Goal: Task Accomplishment & Management: Complete application form

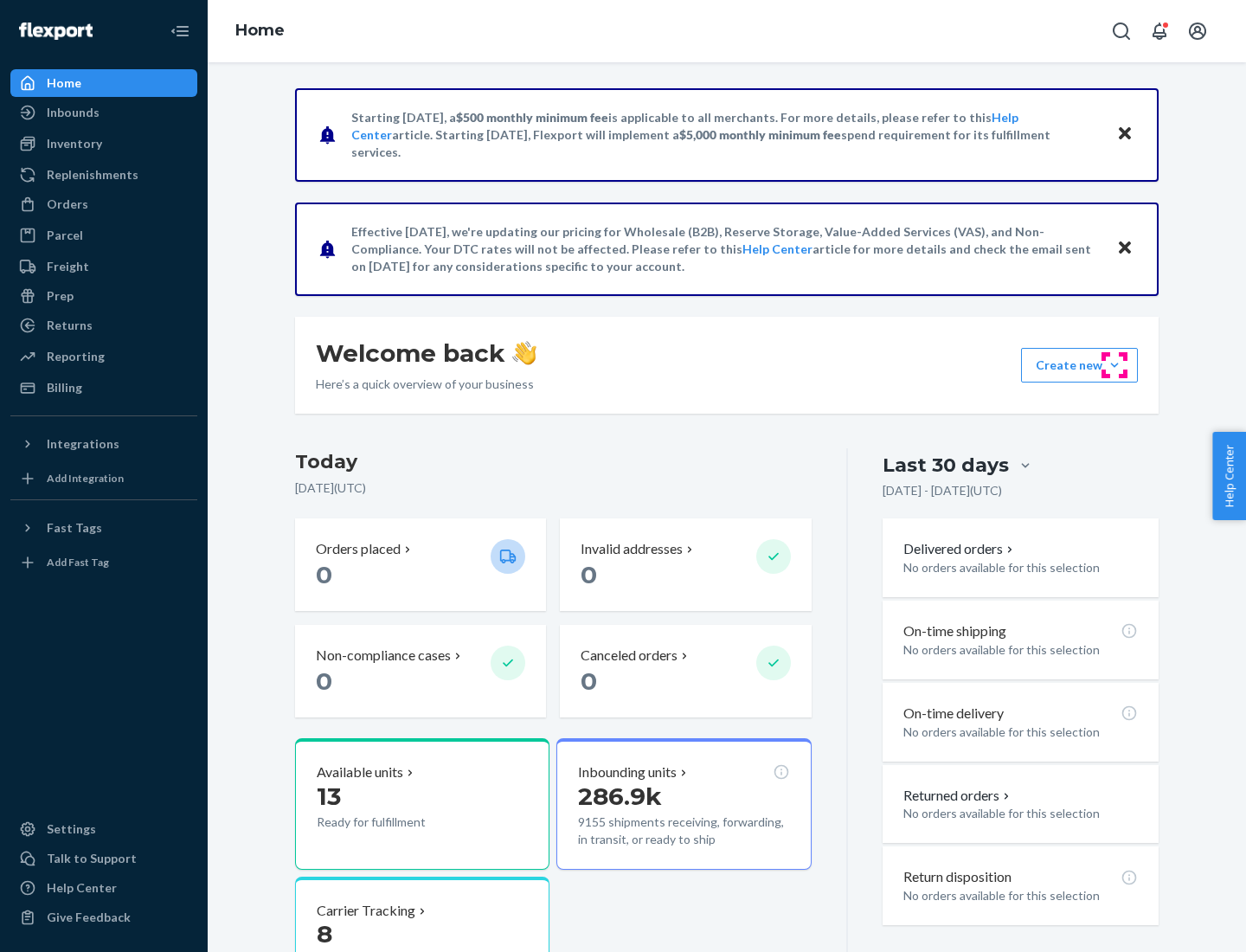
click at [1114, 365] on button "Create new Create new inbound Create new order Create new product" at bounding box center [1079, 365] width 117 height 35
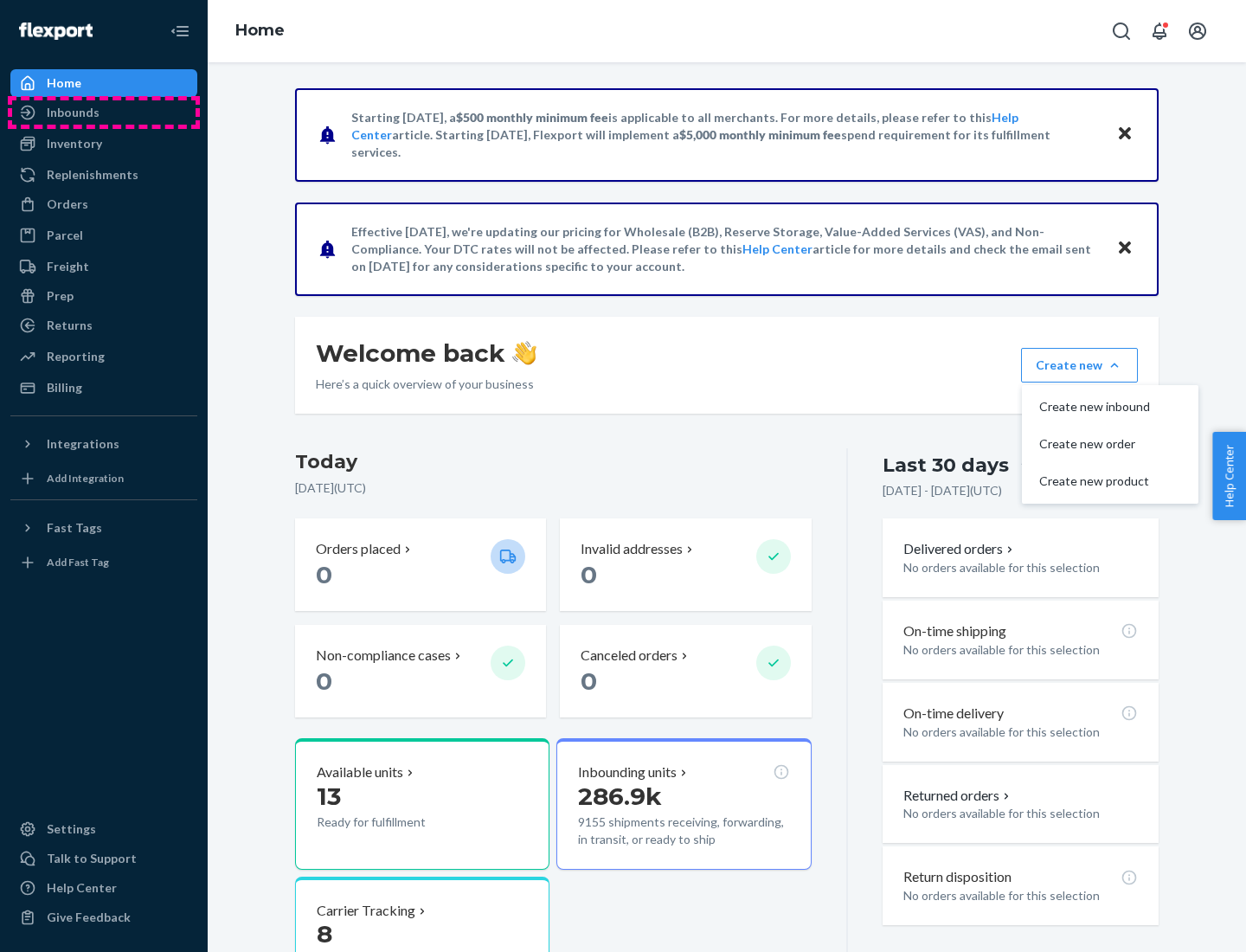
click at [104, 112] on div "Inbounds" at bounding box center [104, 112] width 184 height 24
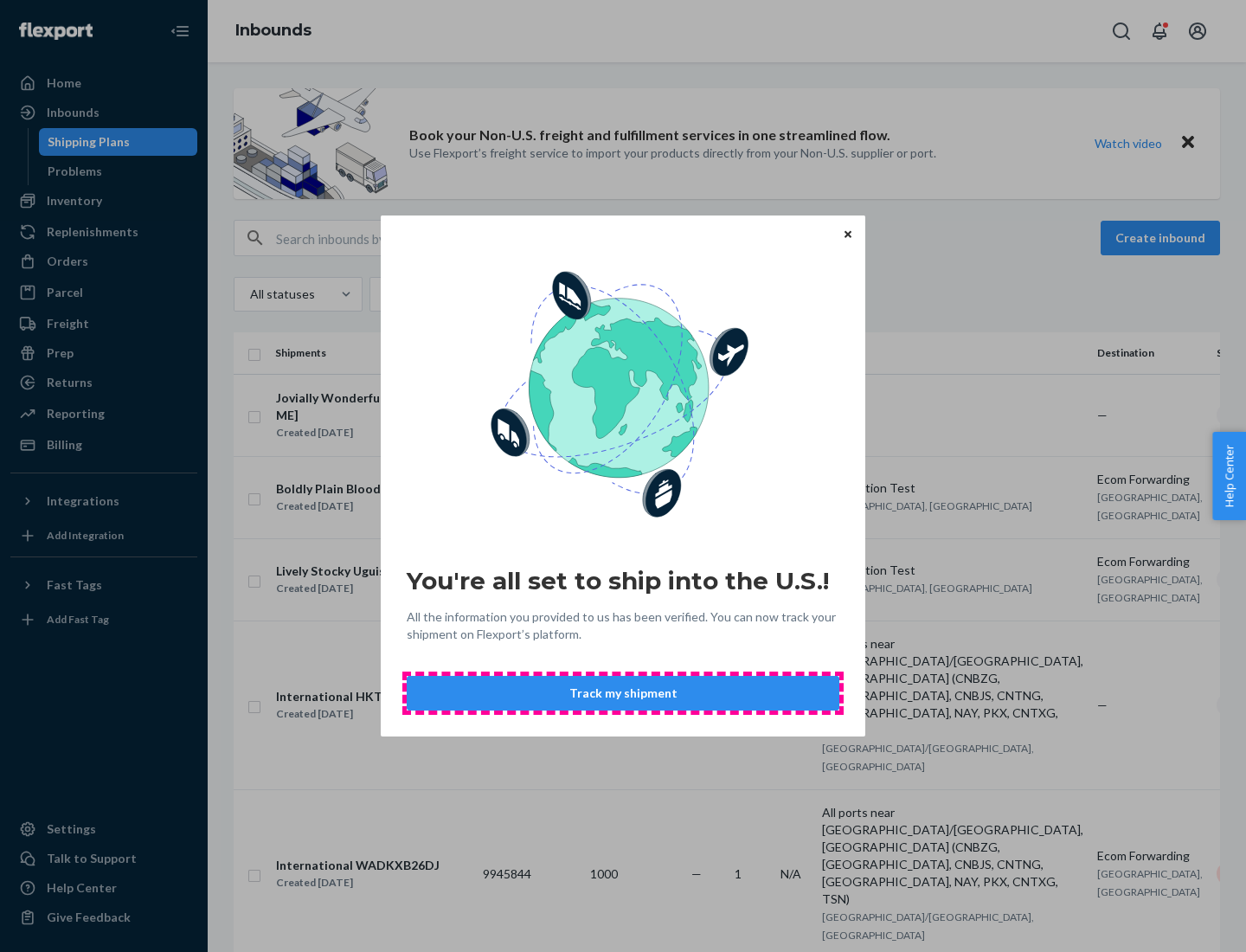
click at [623, 693] on button "Track my shipment" at bounding box center [623, 693] width 433 height 35
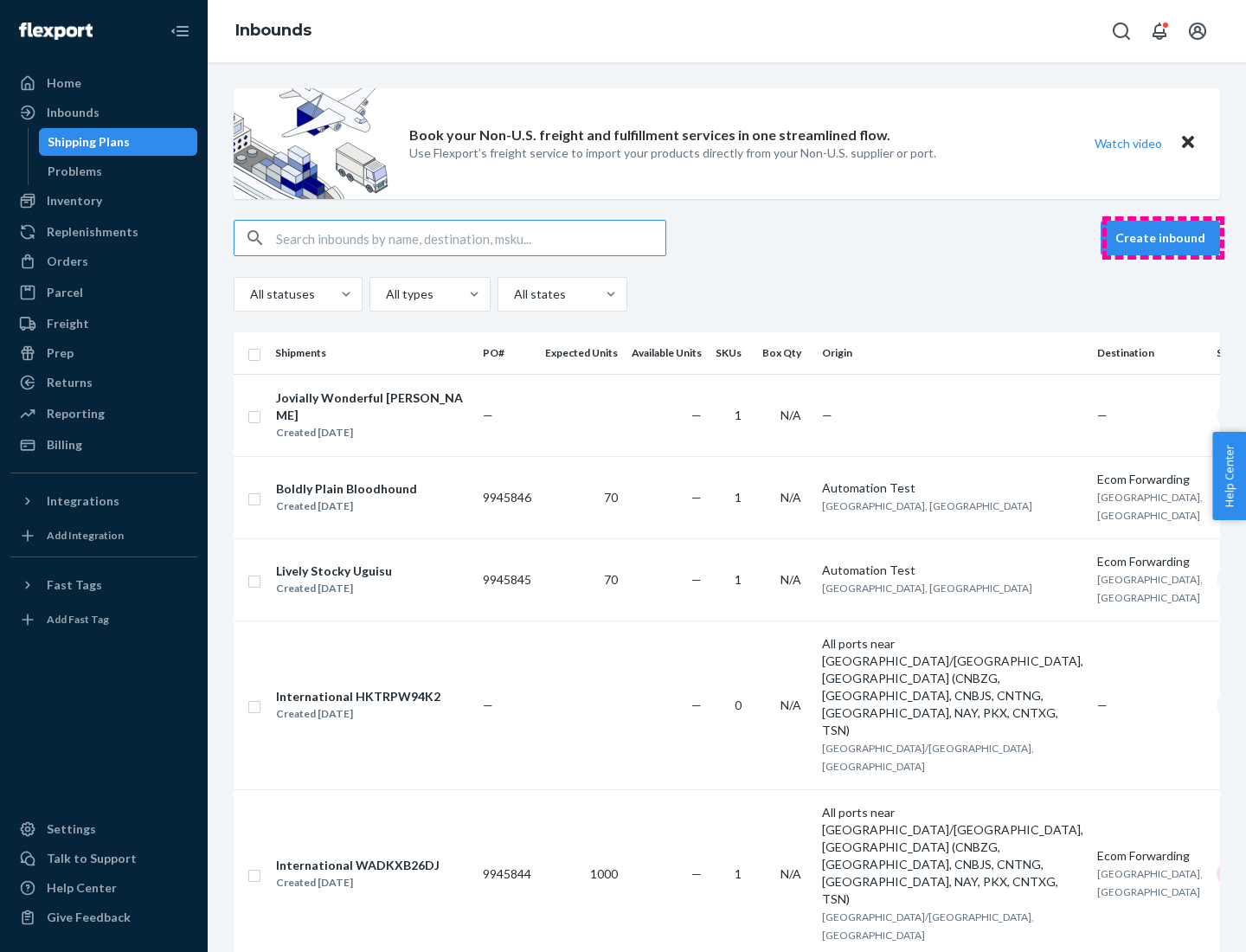
click at [1163, 238] on button "Create inbound" at bounding box center [1160, 238] width 119 height 35
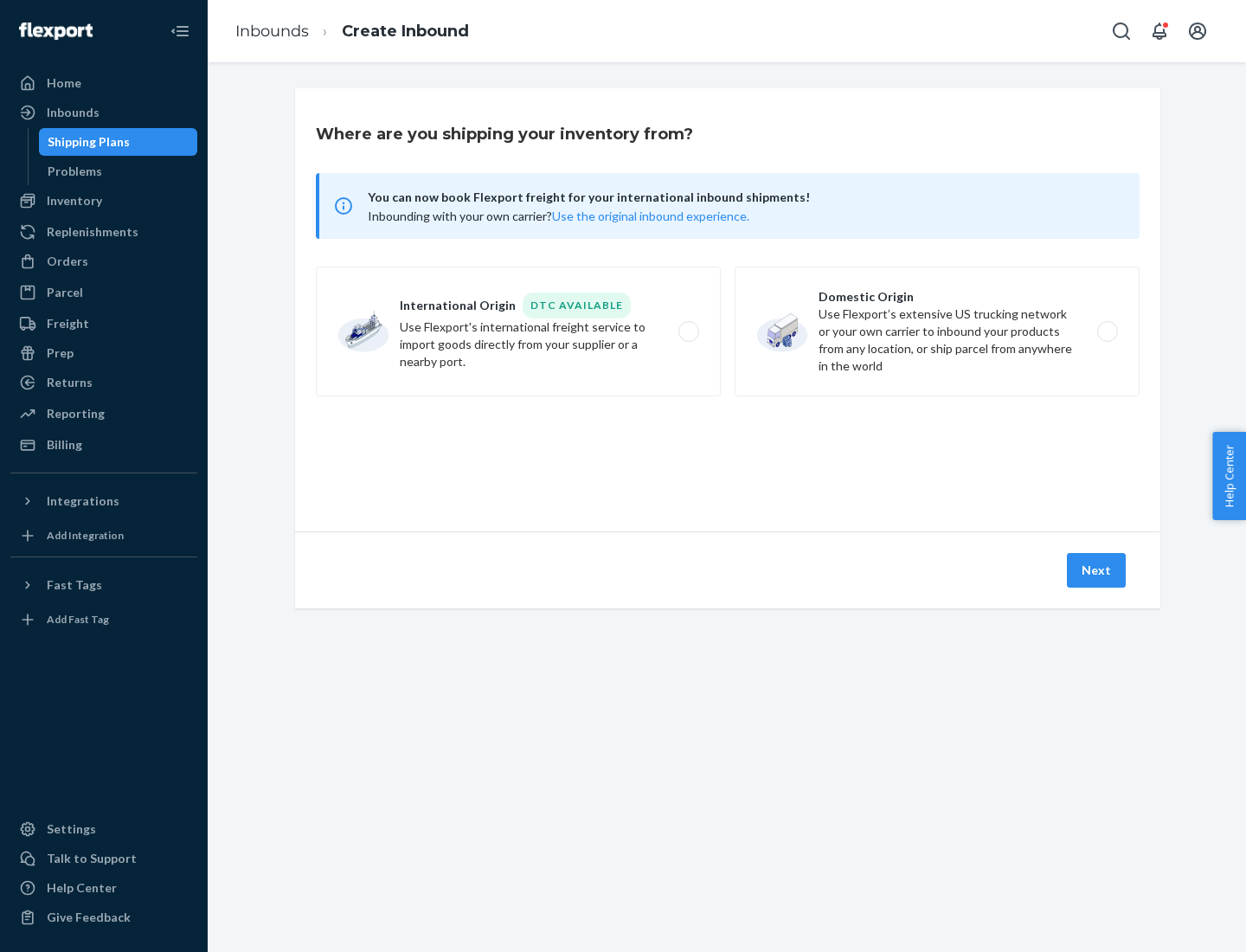
click at [518, 332] on label "International Origin DTC Available Use Flexport's international freight service…" at bounding box center [518, 331] width 405 height 130
click at [688, 332] on input "International Origin DTC Available Use Flexport's international freight service…" at bounding box center [693, 332] width 12 height 12
radio input "true"
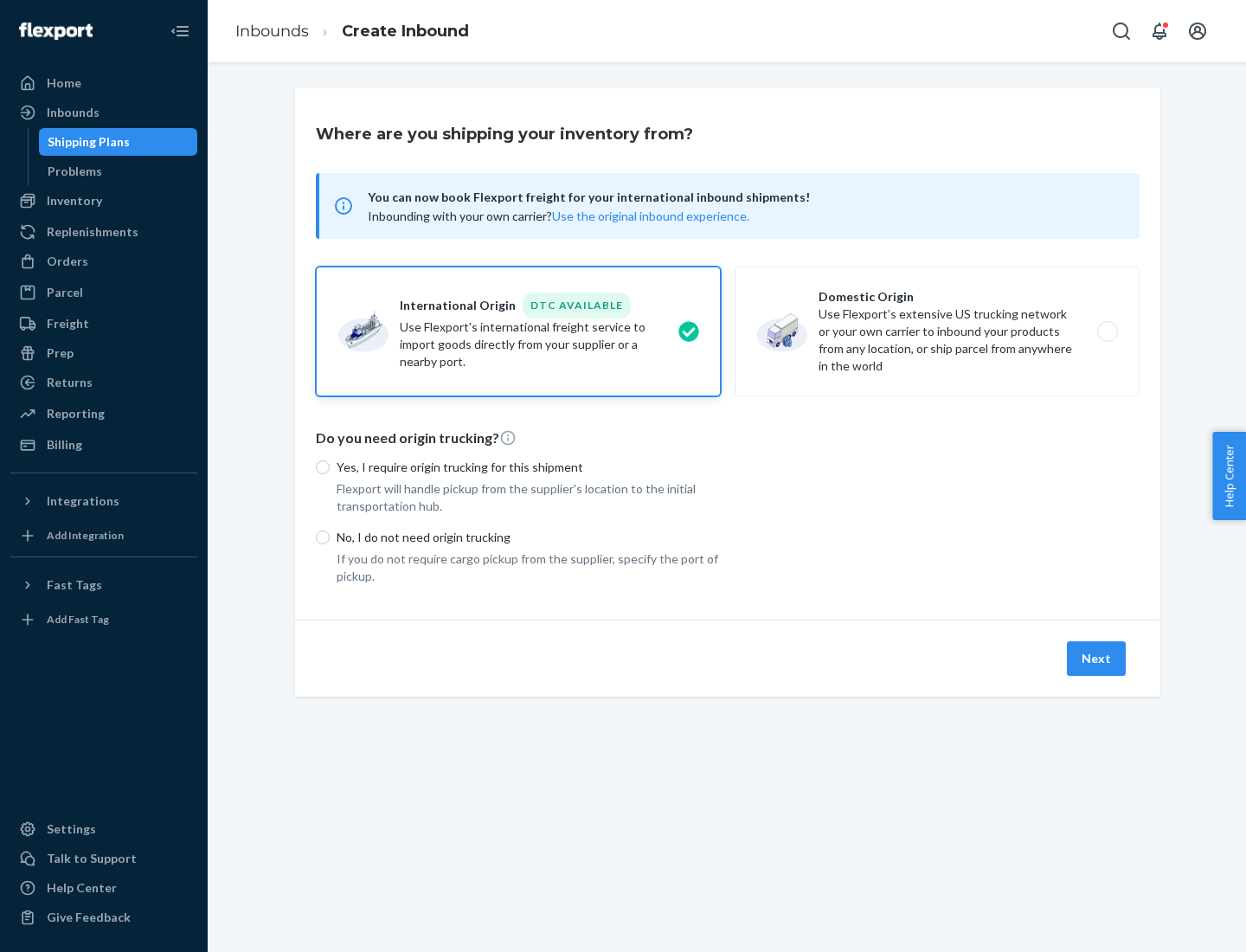
click at [529, 537] on p "No, I do not need origin trucking" at bounding box center [529, 537] width 385 height 17
click at [330, 537] on input "No, I do not need origin trucking" at bounding box center [322, 537] width 13 height 13
radio input "true"
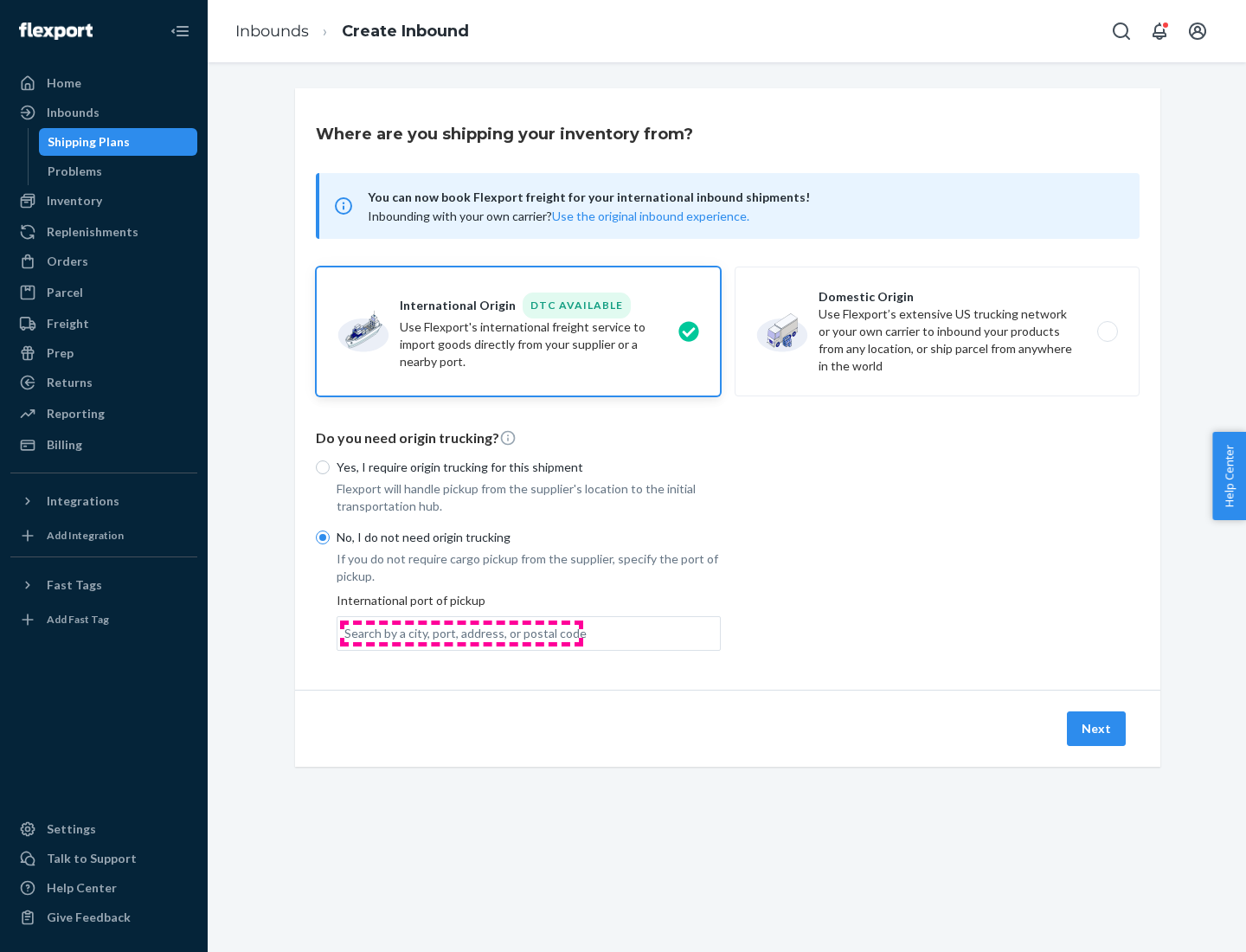
click at [462, 633] on div "Search by a city, port, address, or postal code" at bounding box center [465, 633] width 242 height 17
click at [346, 633] on input "Search by a city, port, address, or postal code" at bounding box center [345, 633] width 2 height 17
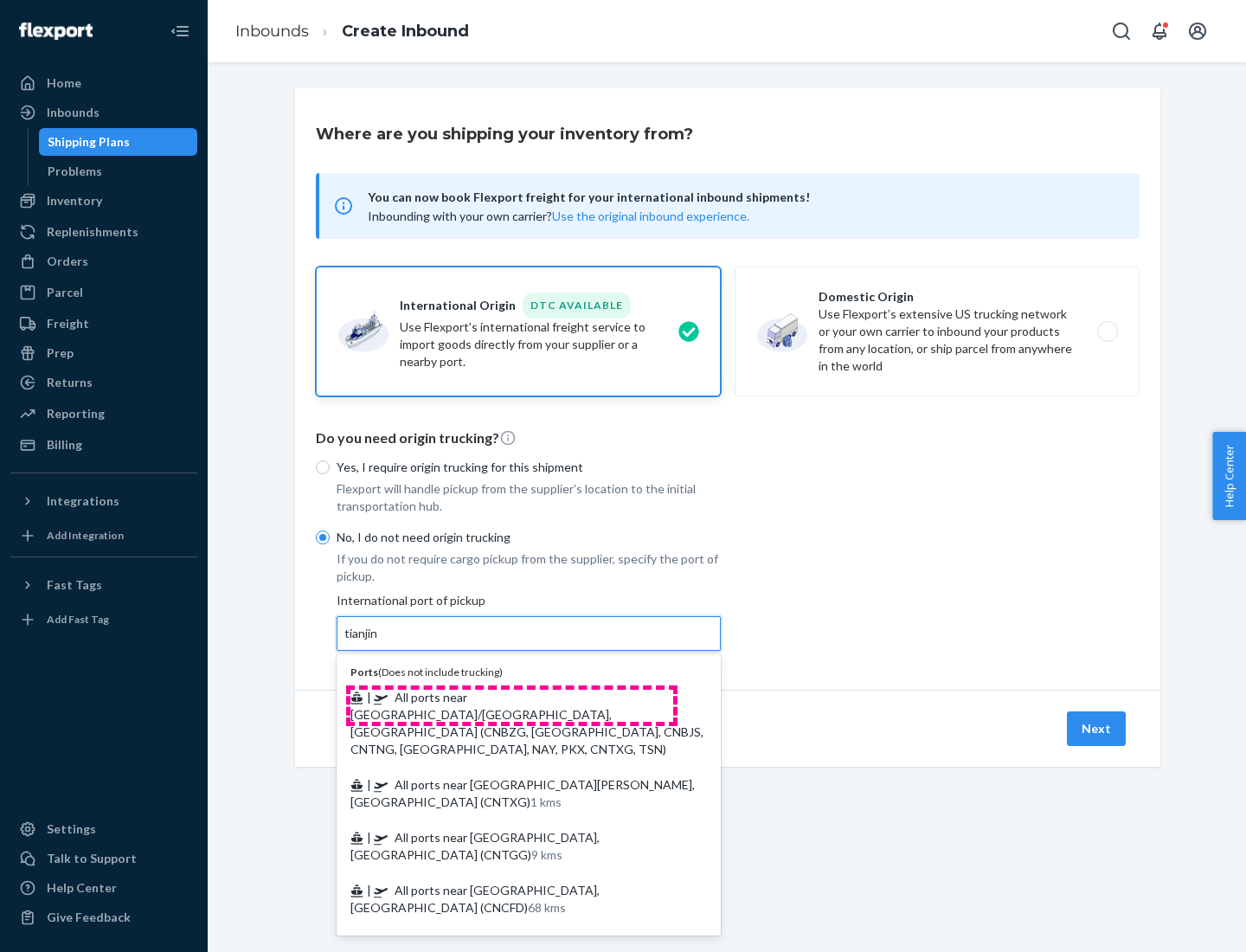
click at [512, 697] on span "| All ports near [GEOGRAPHIC_DATA]/[GEOGRAPHIC_DATA], [GEOGRAPHIC_DATA] (CNBZG,…" at bounding box center [527, 723] width 353 height 66
click at [380, 642] on input "tianjin" at bounding box center [362, 633] width 36 height 17
type input "All ports near [GEOGRAPHIC_DATA]/[GEOGRAPHIC_DATA], [GEOGRAPHIC_DATA] (CNBZG, […"
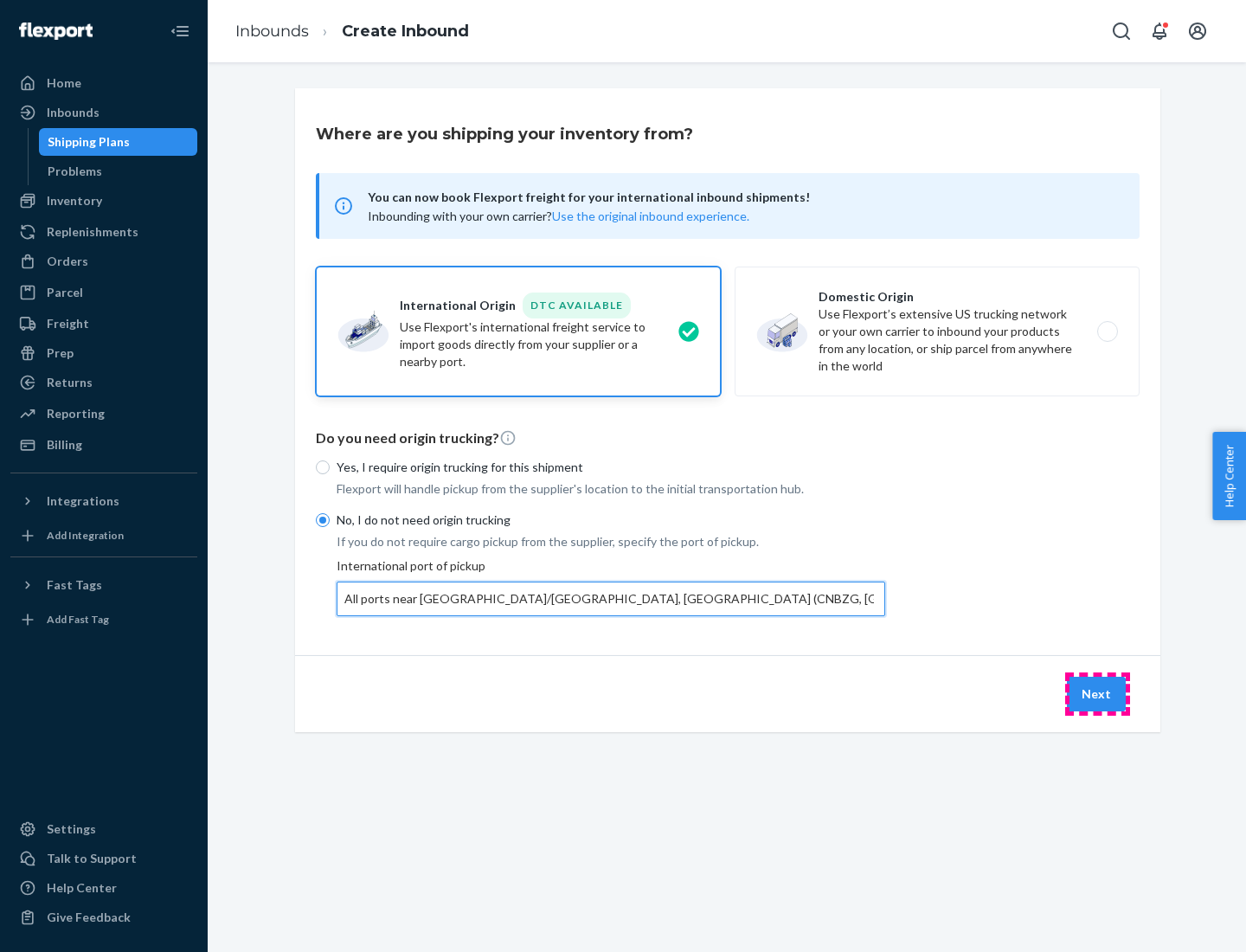
click at [1097, 693] on button "Next" at bounding box center [1096, 694] width 59 height 35
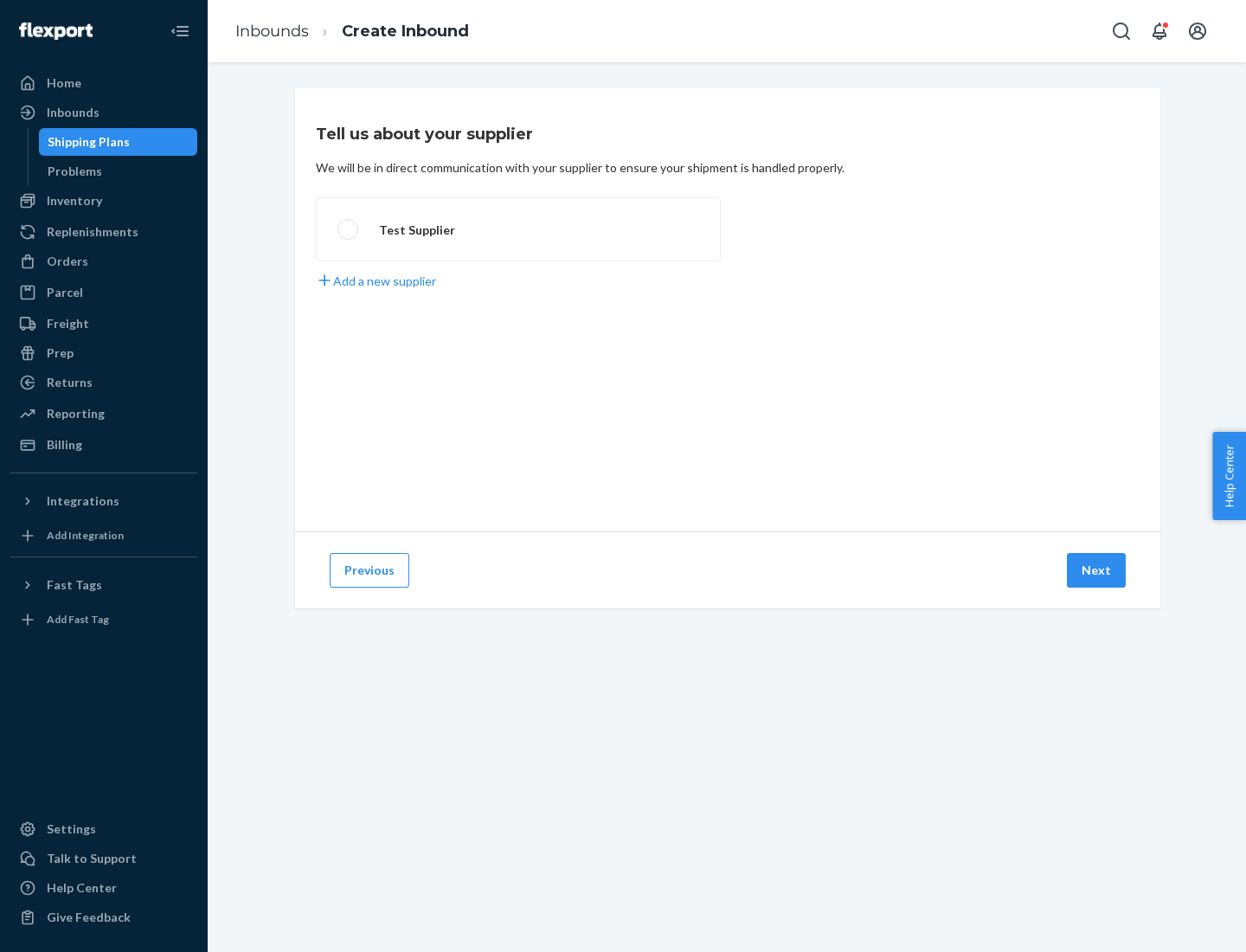
click at [518, 229] on label "Test Supplier" at bounding box center [518, 229] width 405 height 64
click at [349, 229] on input "Test Supplier" at bounding box center [342, 229] width 12 height 12
radio input "true"
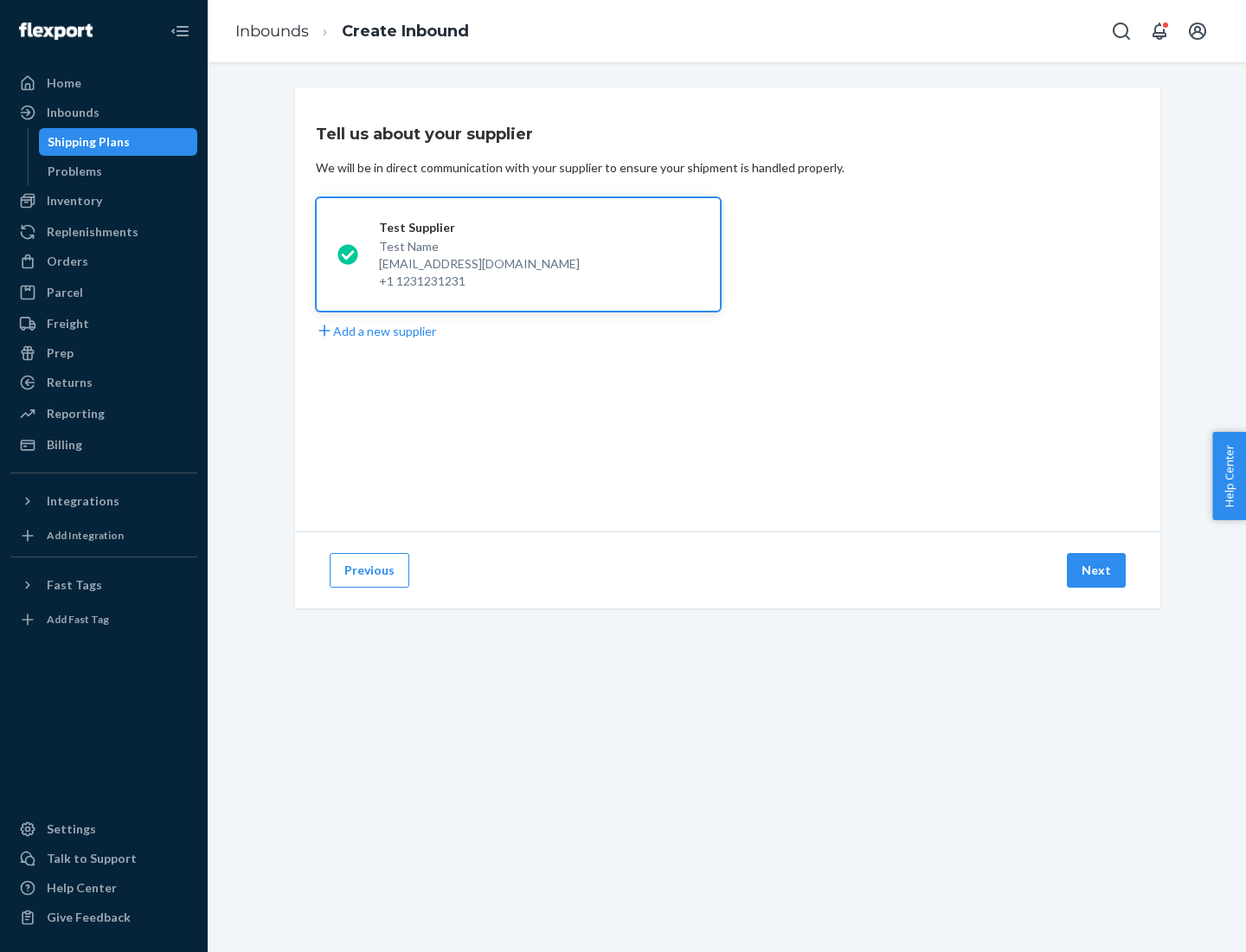
click at [1097, 570] on button "Next" at bounding box center [1096, 570] width 59 height 35
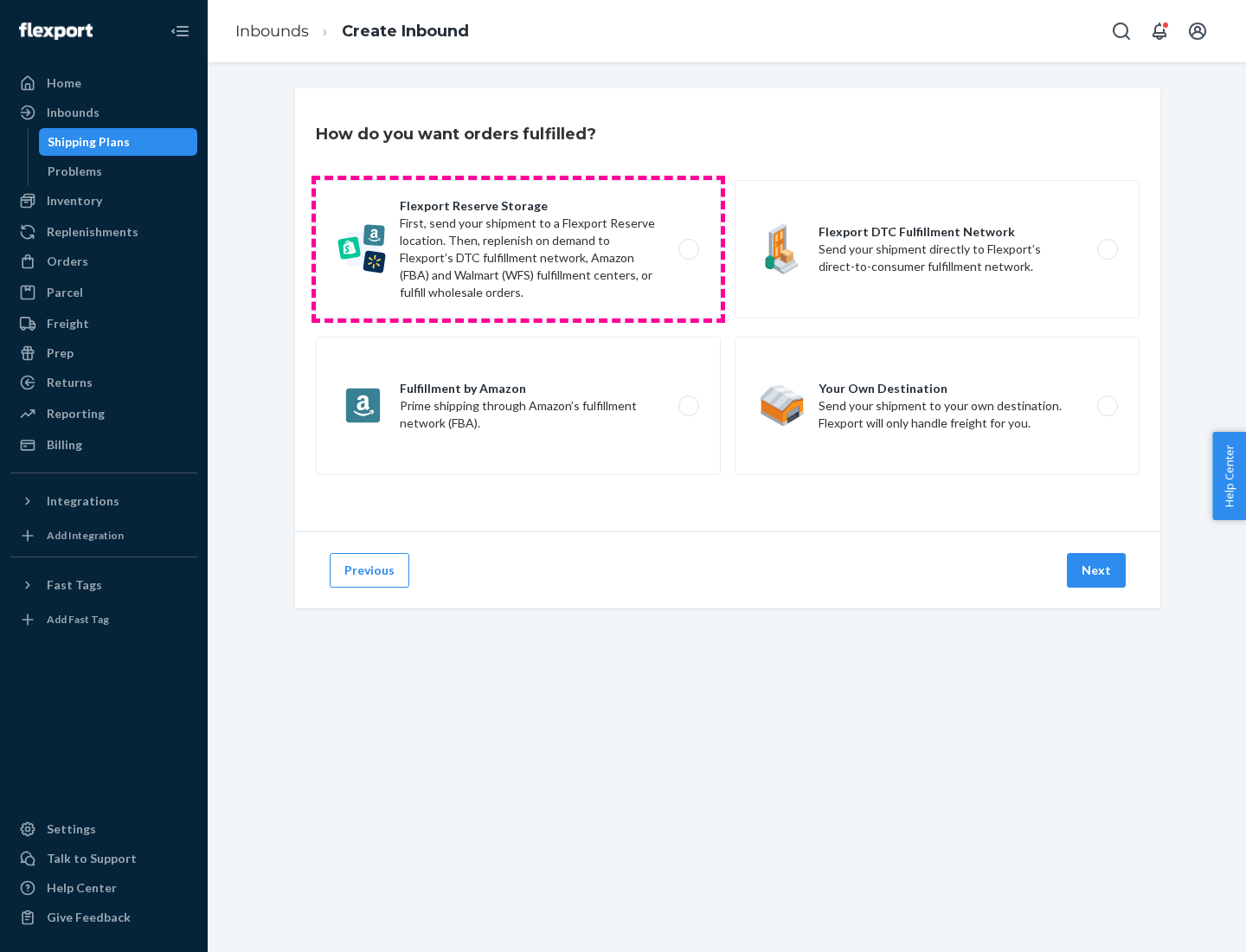
click at [518, 249] on label "Flexport Reserve Storage First, send your shipment to a Flexport Reserve locati…" at bounding box center [518, 249] width 405 height 138
click at [688, 249] on input "Flexport Reserve Storage First, send your shipment to a Flexport Reserve locati…" at bounding box center [693, 249] width 12 height 12
radio input "true"
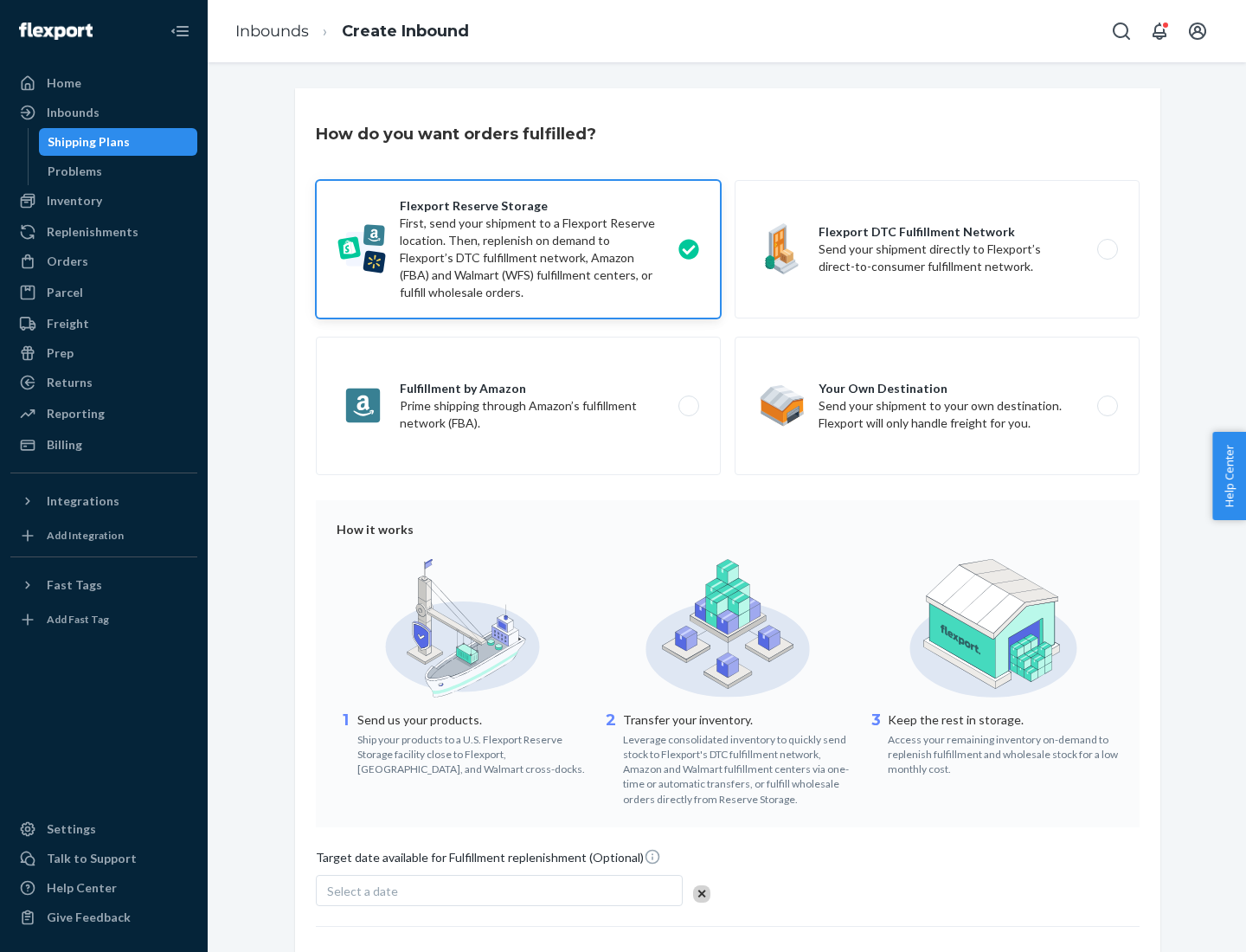
scroll to position [142, 0]
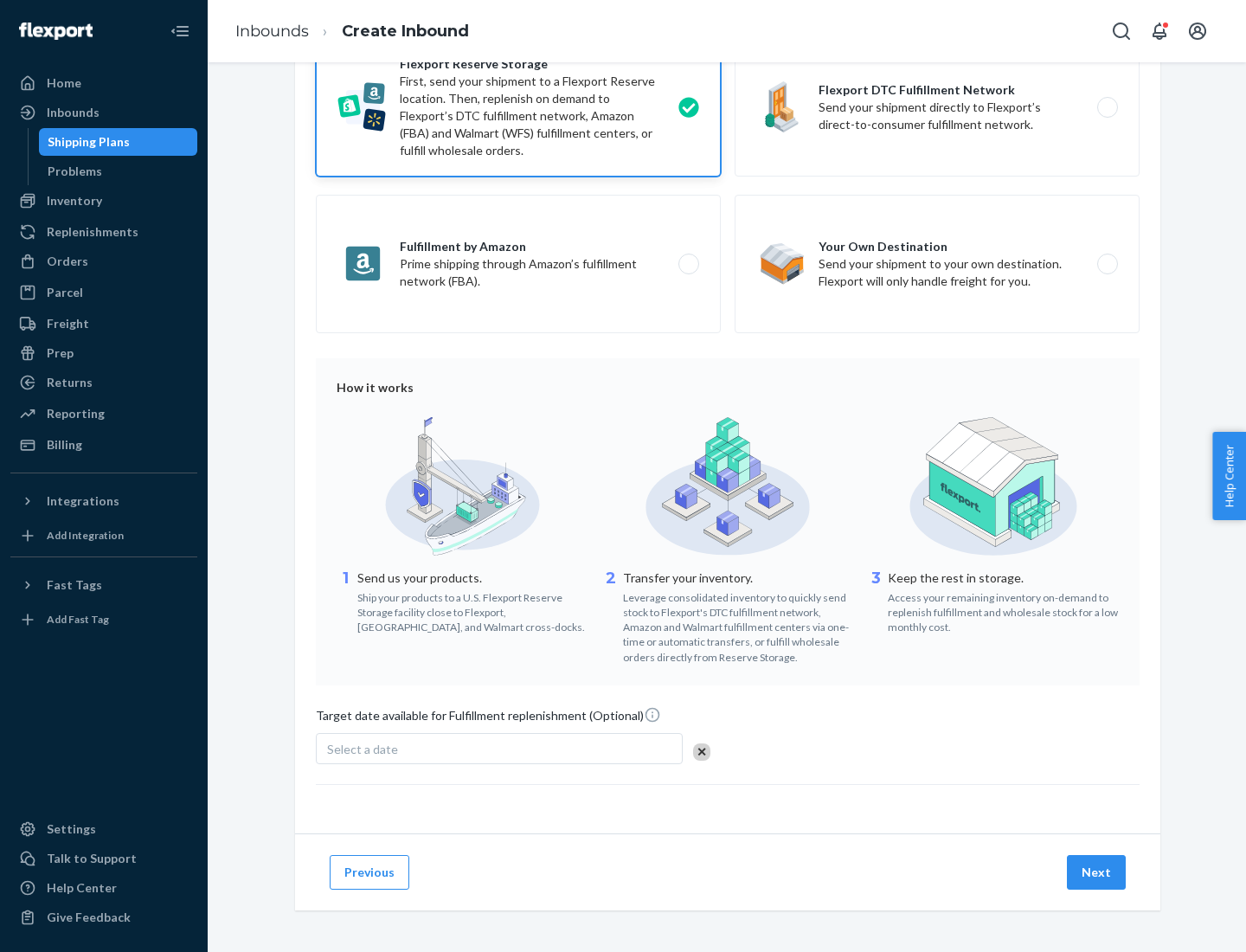
click at [1097, 871] on button "Next" at bounding box center [1096, 872] width 59 height 35
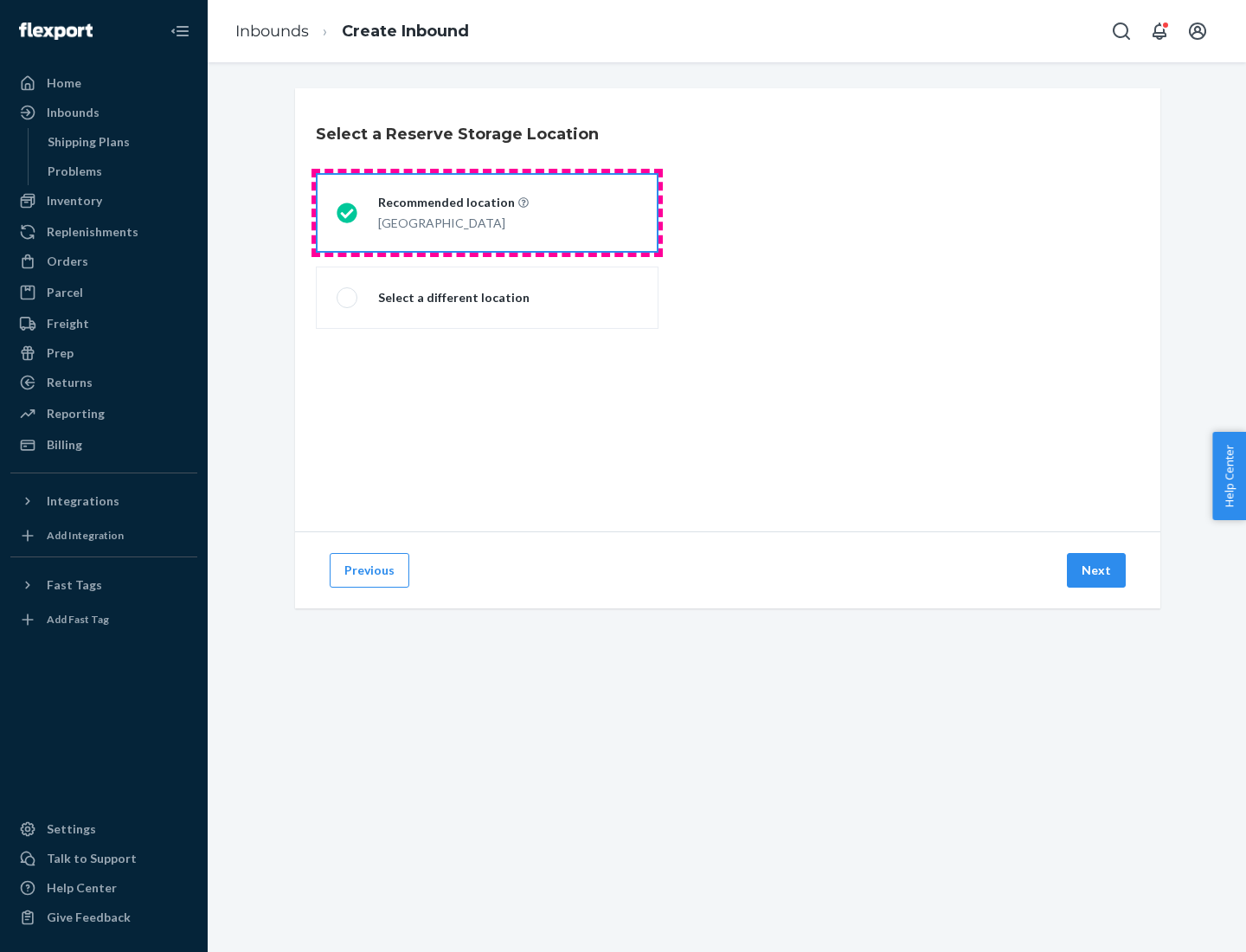
click at [488, 212] on div "[GEOGRAPHIC_DATA]" at bounding box center [454, 221] width 151 height 21
click at [348, 212] on input "Recommended location [GEOGRAPHIC_DATA]" at bounding box center [342, 213] width 12 height 12
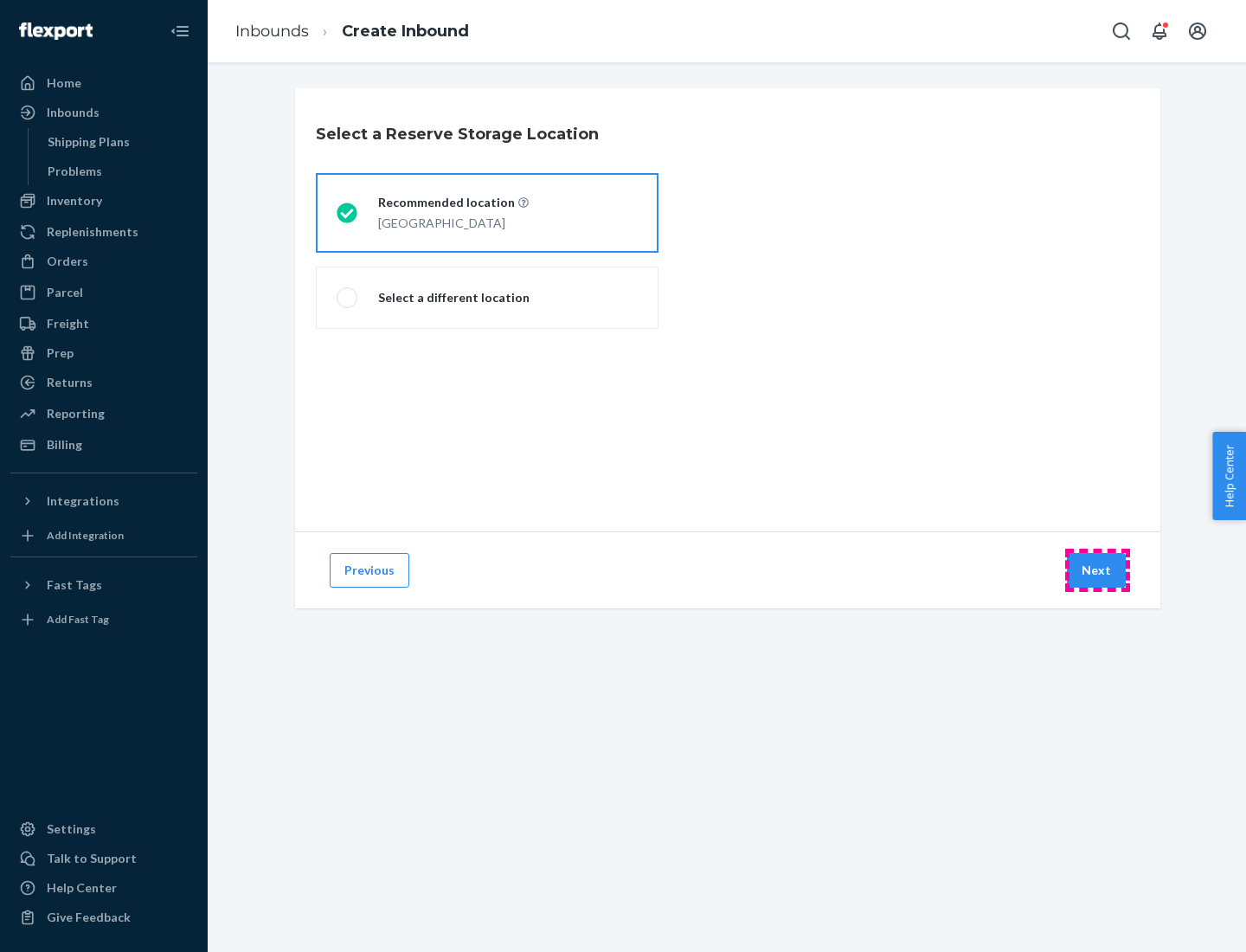
click at [1097, 570] on button "Next" at bounding box center [1096, 570] width 59 height 35
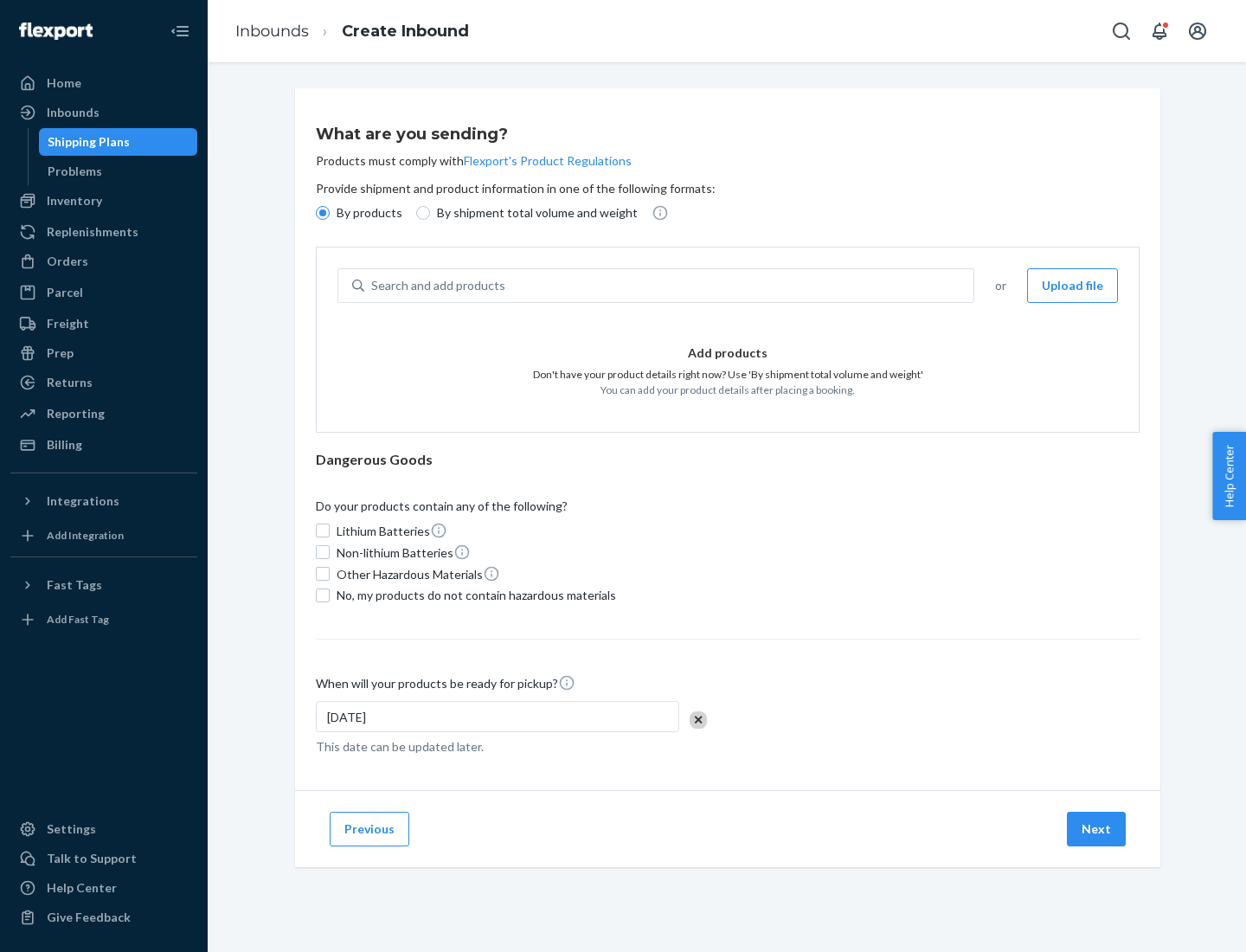
click at [670, 286] on div "Search and add products" at bounding box center [669, 285] width 610 height 31
click at [373, 286] on input "Search and add products" at bounding box center [372, 285] width 2 height 17
click at [420, 212] on input "By shipment total volume and weight" at bounding box center [422, 212] width 13 height 13
radio input "true"
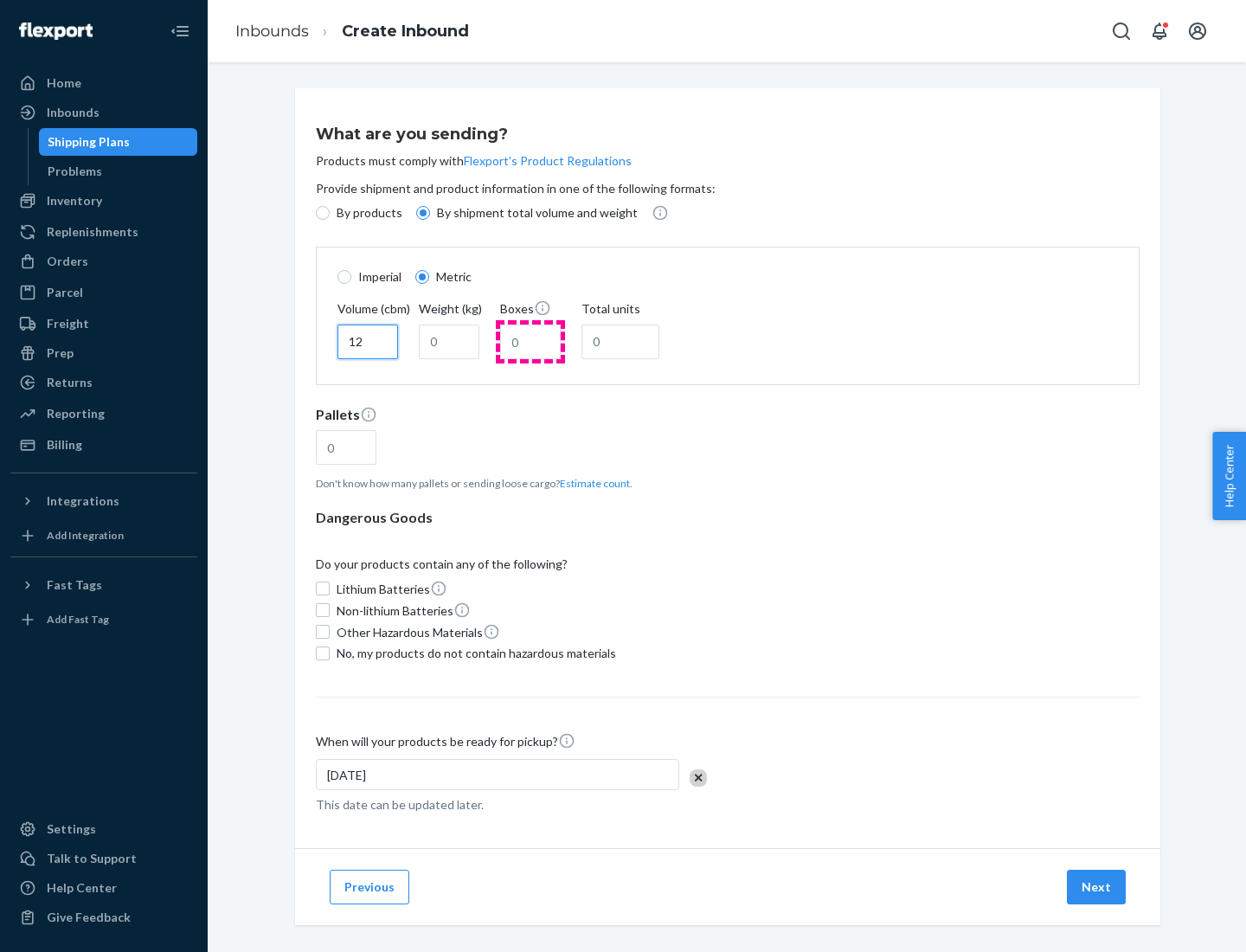
type input "12"
type input "22"
type input "222"
type input "121"
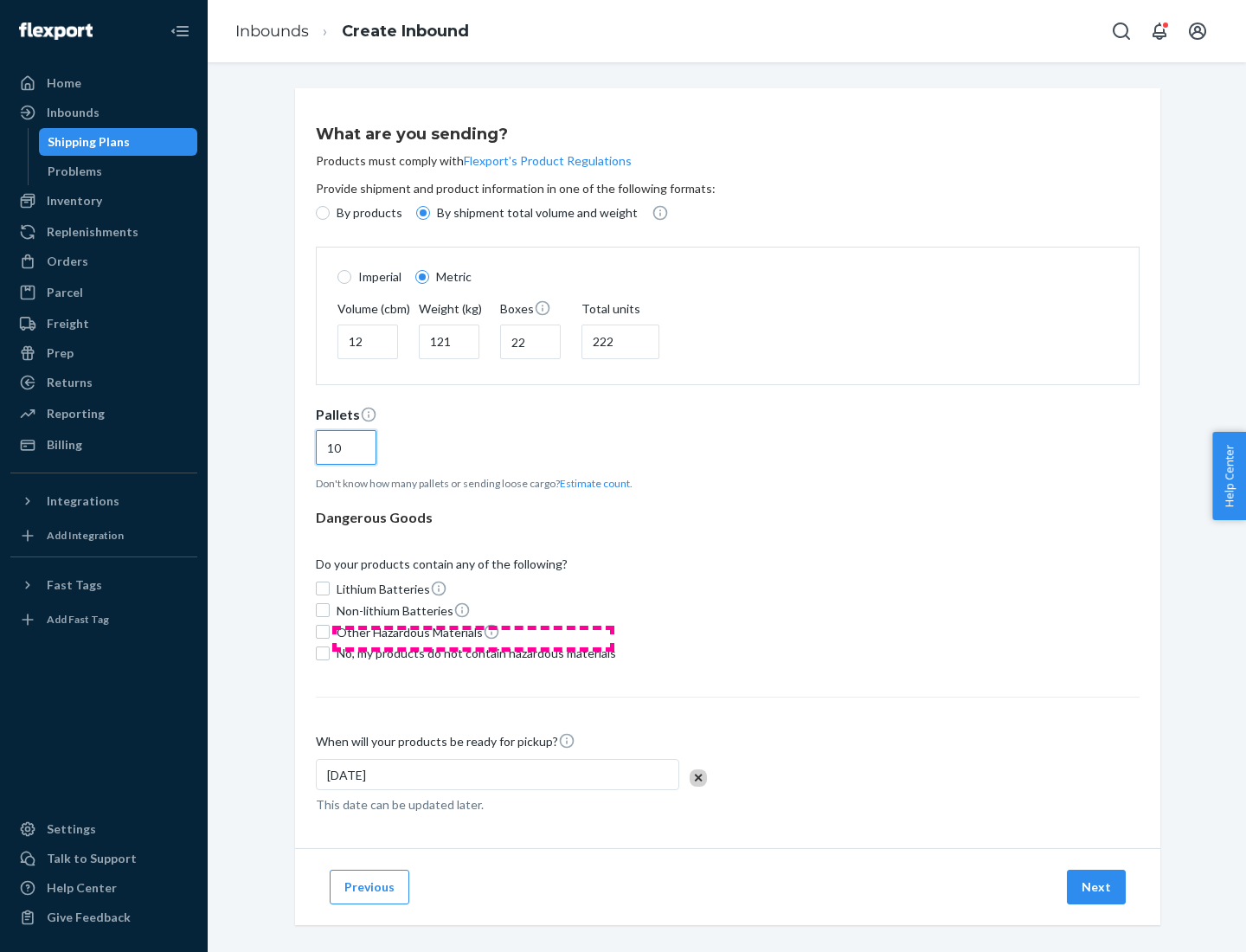
scroll to position [14, 0]
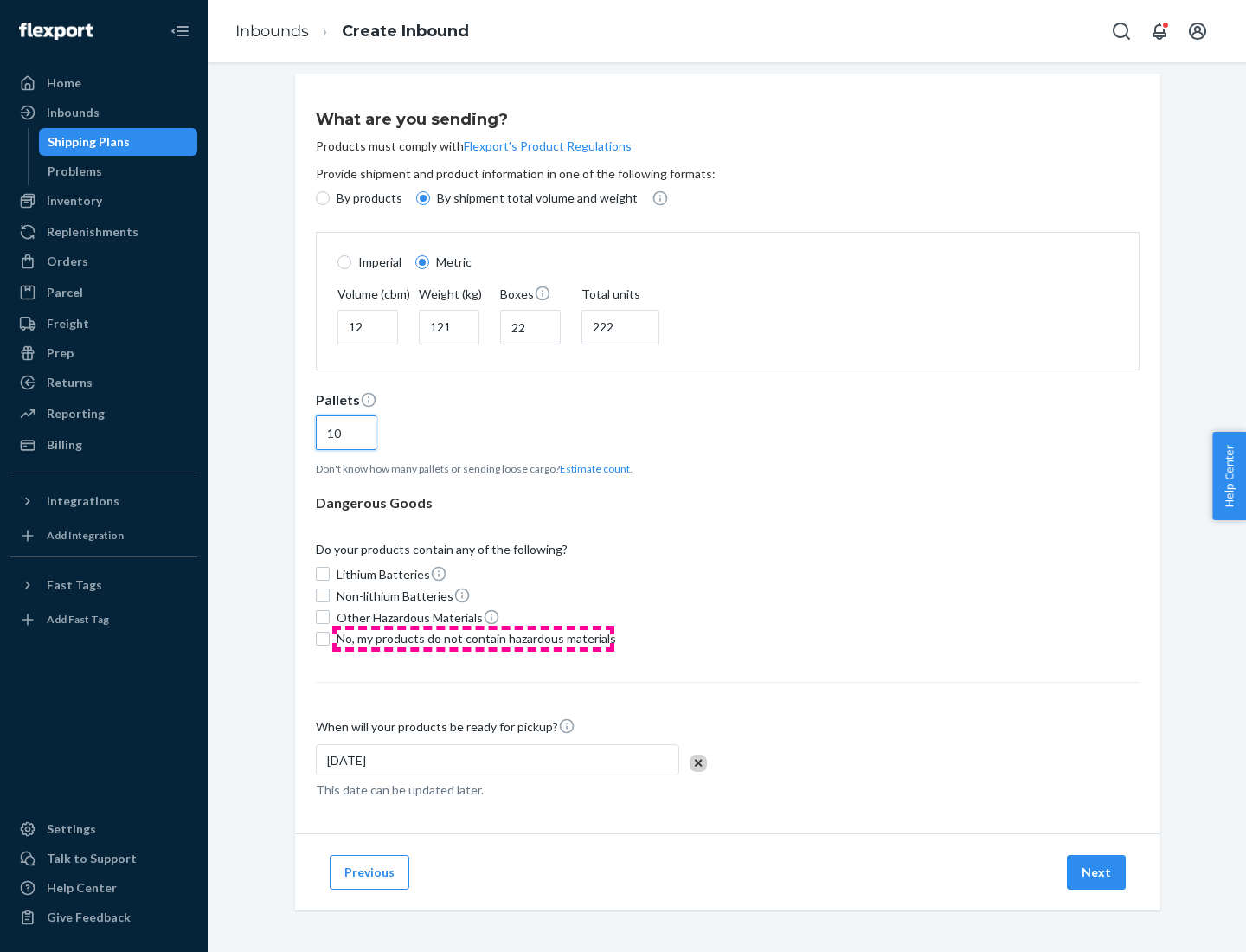
type input "10"
click at [473, 637] on span "No, my products do not contain hazardous materials" at bounding box center [477, 638] width 280 height 17
click at [330, 637] on input "No, my products do not contain hazardous materials" at bounding box center [322, 638] width 13 height 13
checkbox input "true"
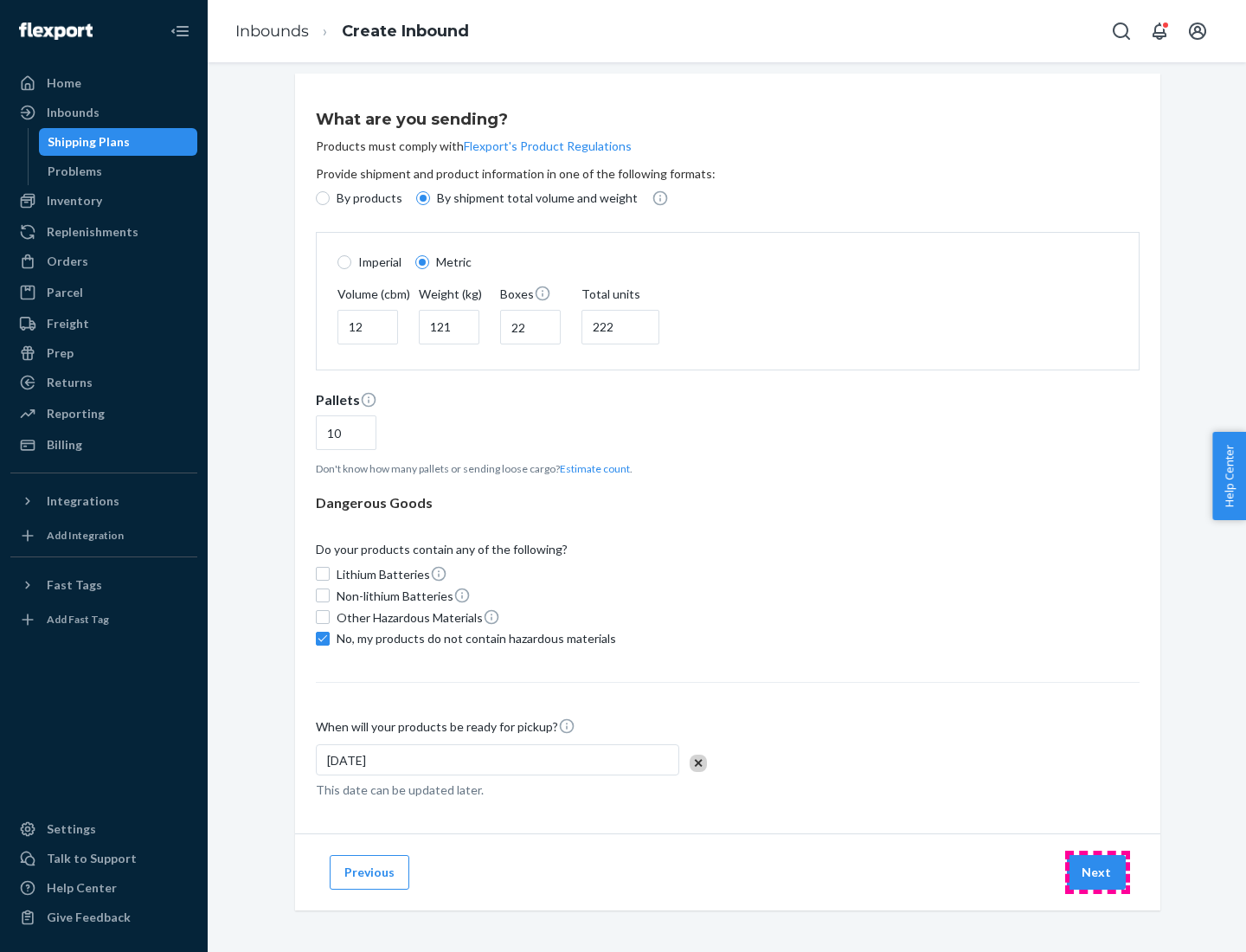
click at [1097, 871] on button "Next" at bounding box center [1096, 872] width 59 height 35
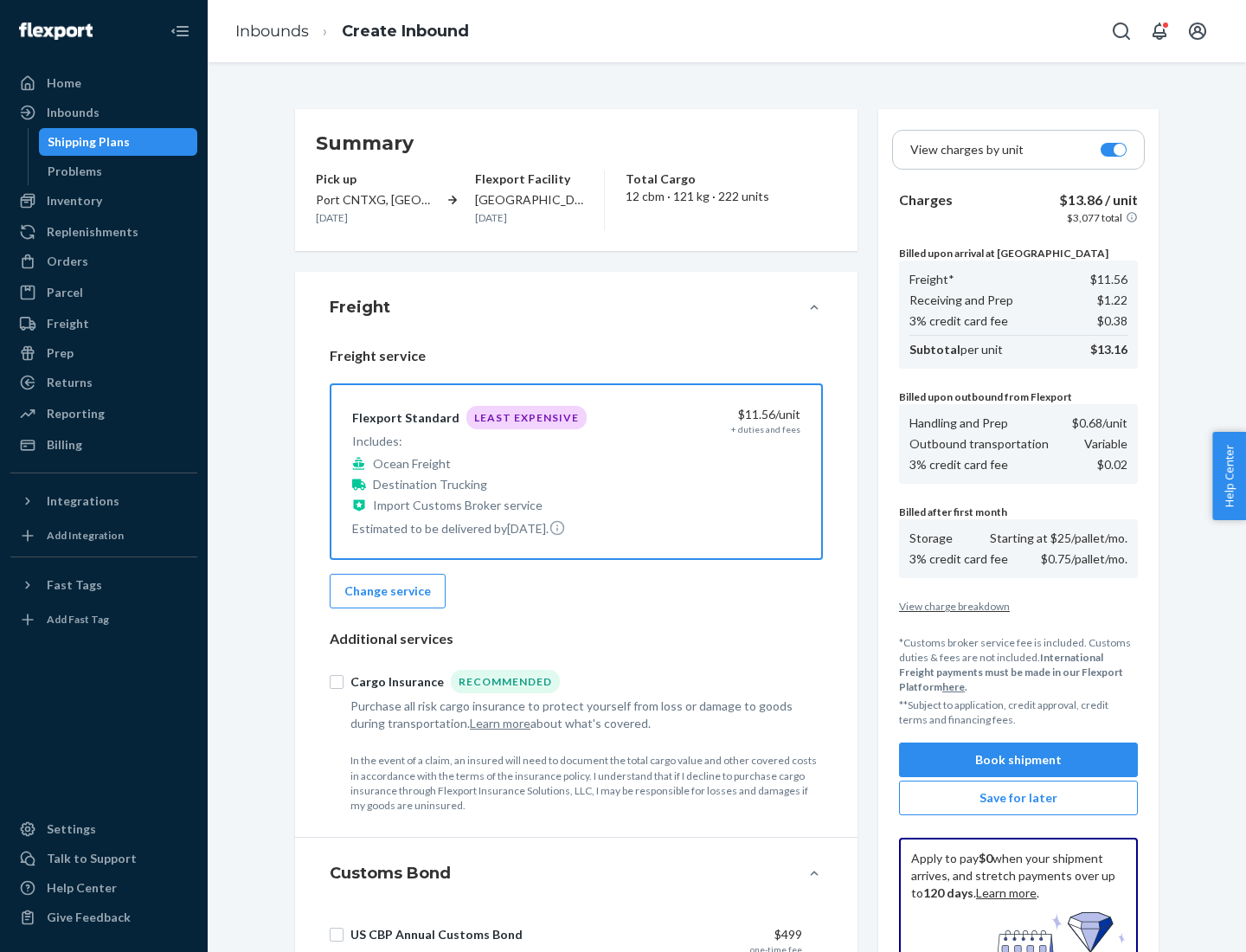
scroll to position [253, 0]
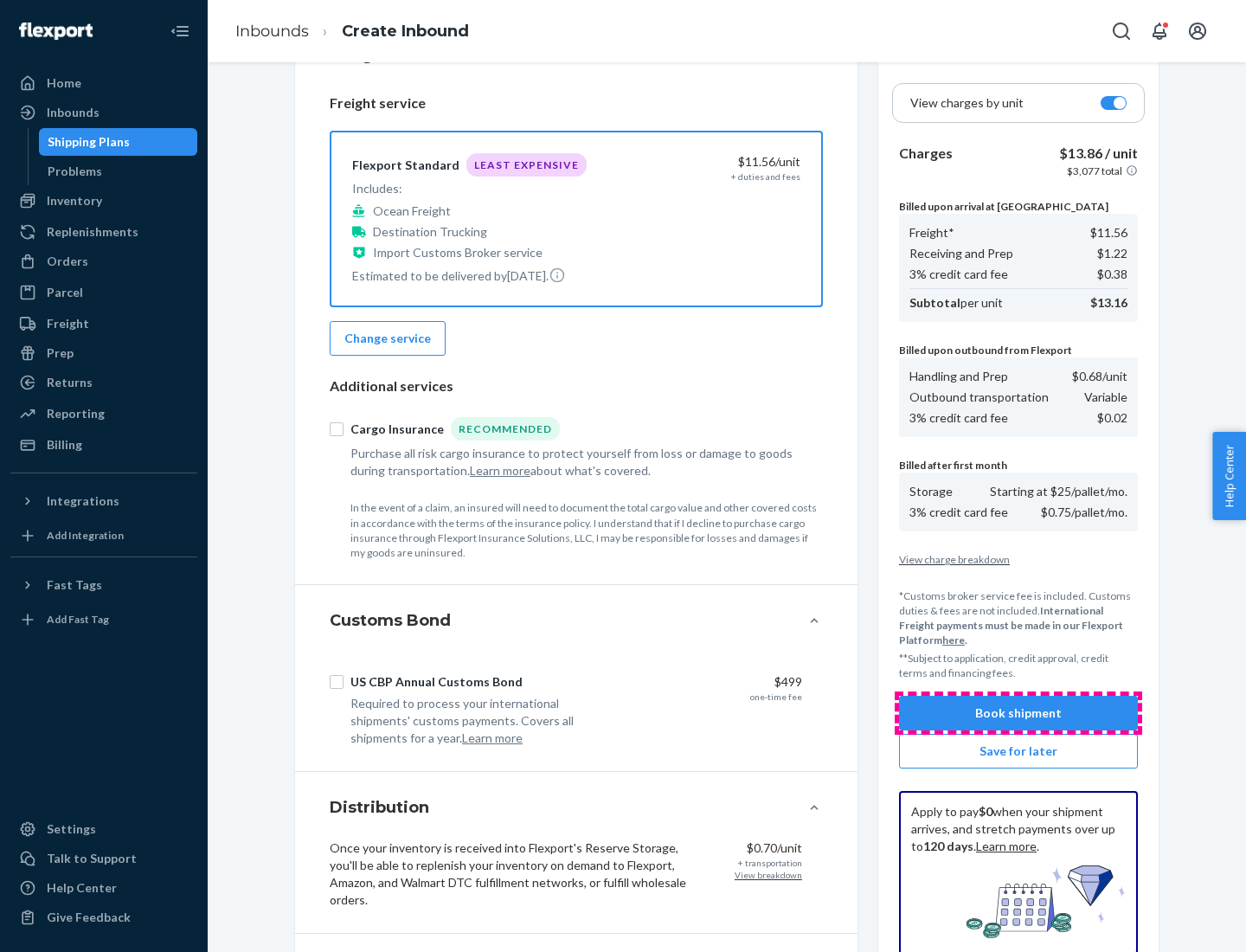
click at [1018, 713] on button "Book shipment" at bounding box center [1018, 713] width 238 height 35
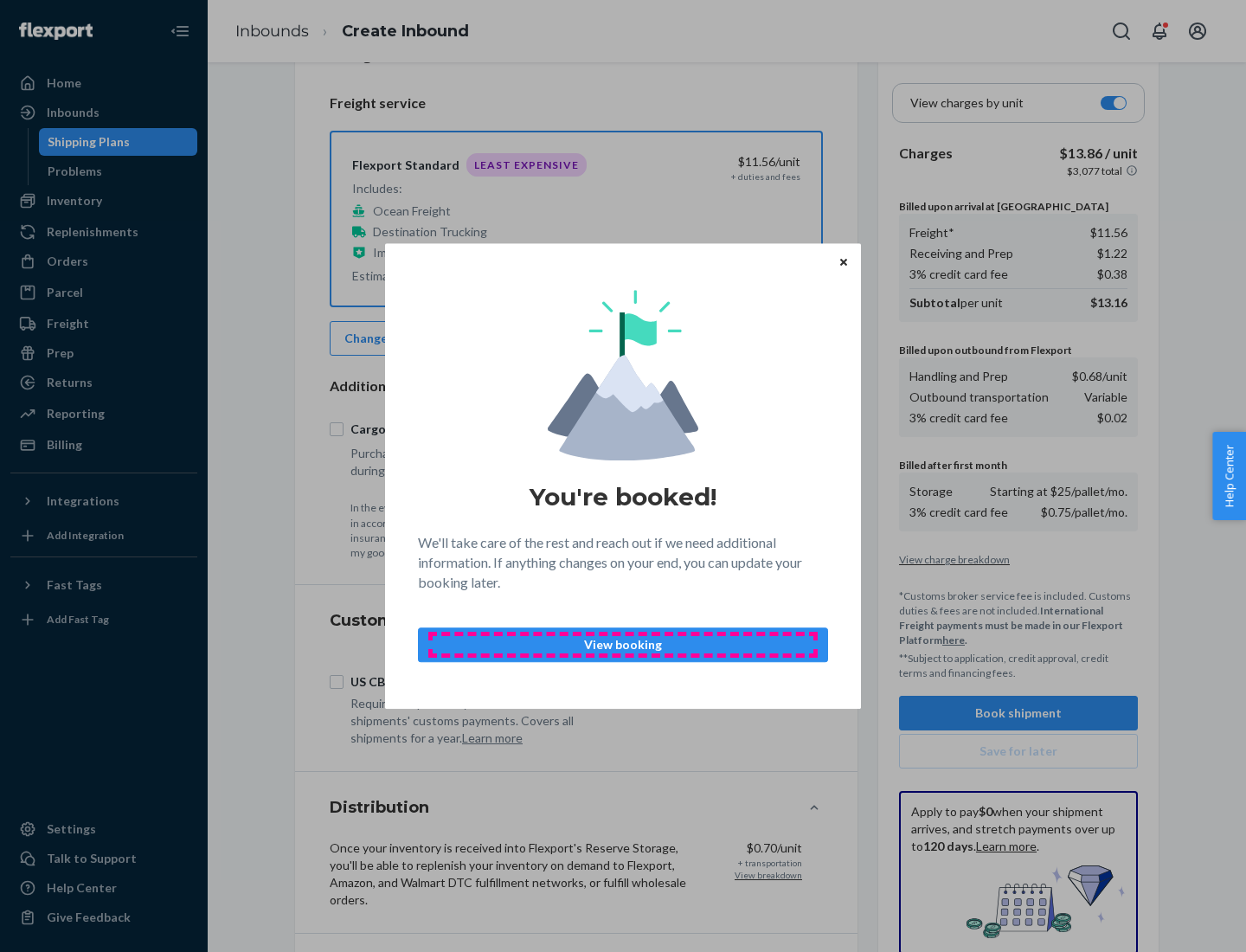
click at [623, 644] on p "View booking" at bounding box center [623, 645] width 381 height 17
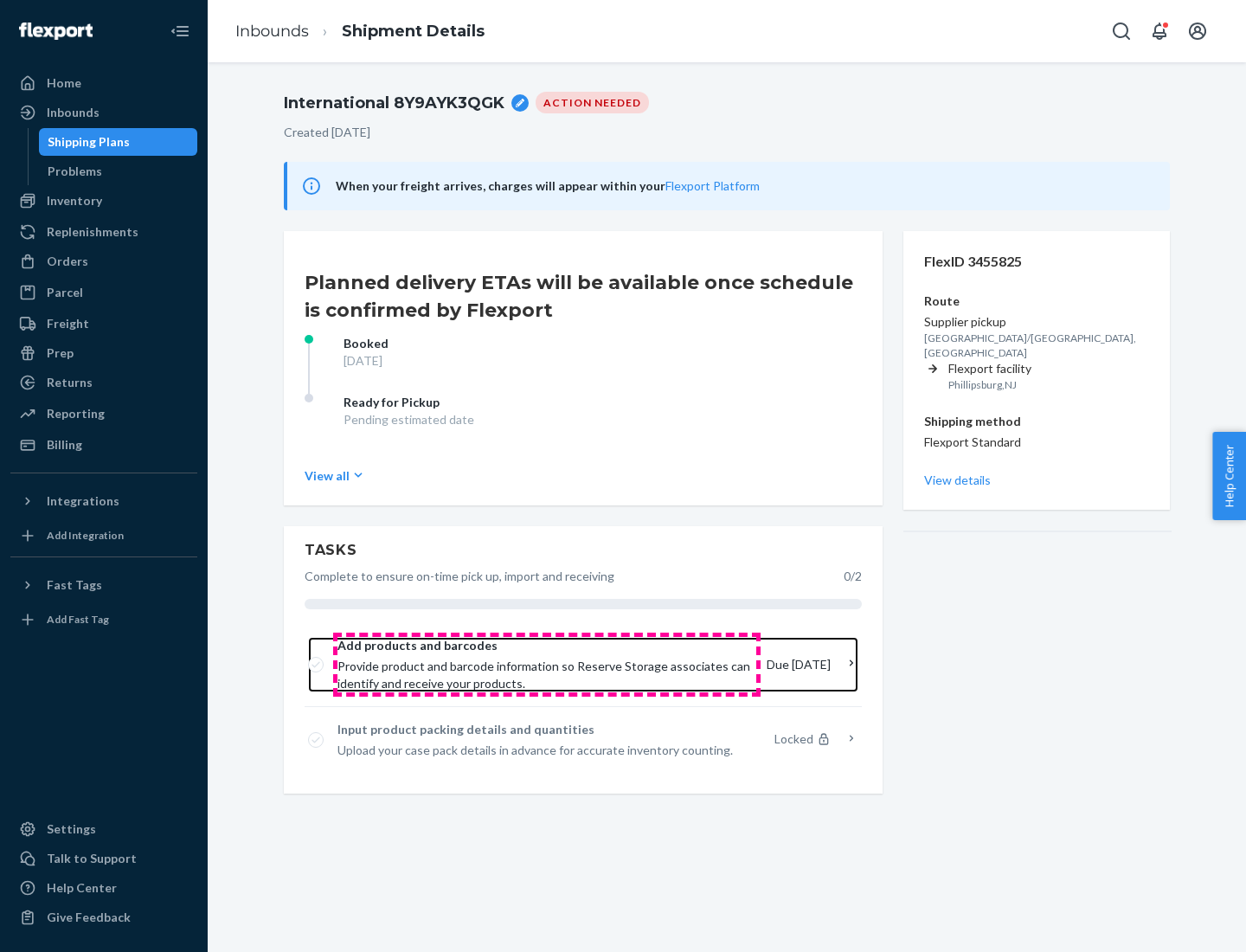
click at [547, 664] on span "Provide product and barcode information so Reserve Storage associates can ident…" at bounding box center [544, 675] width 415 height 35
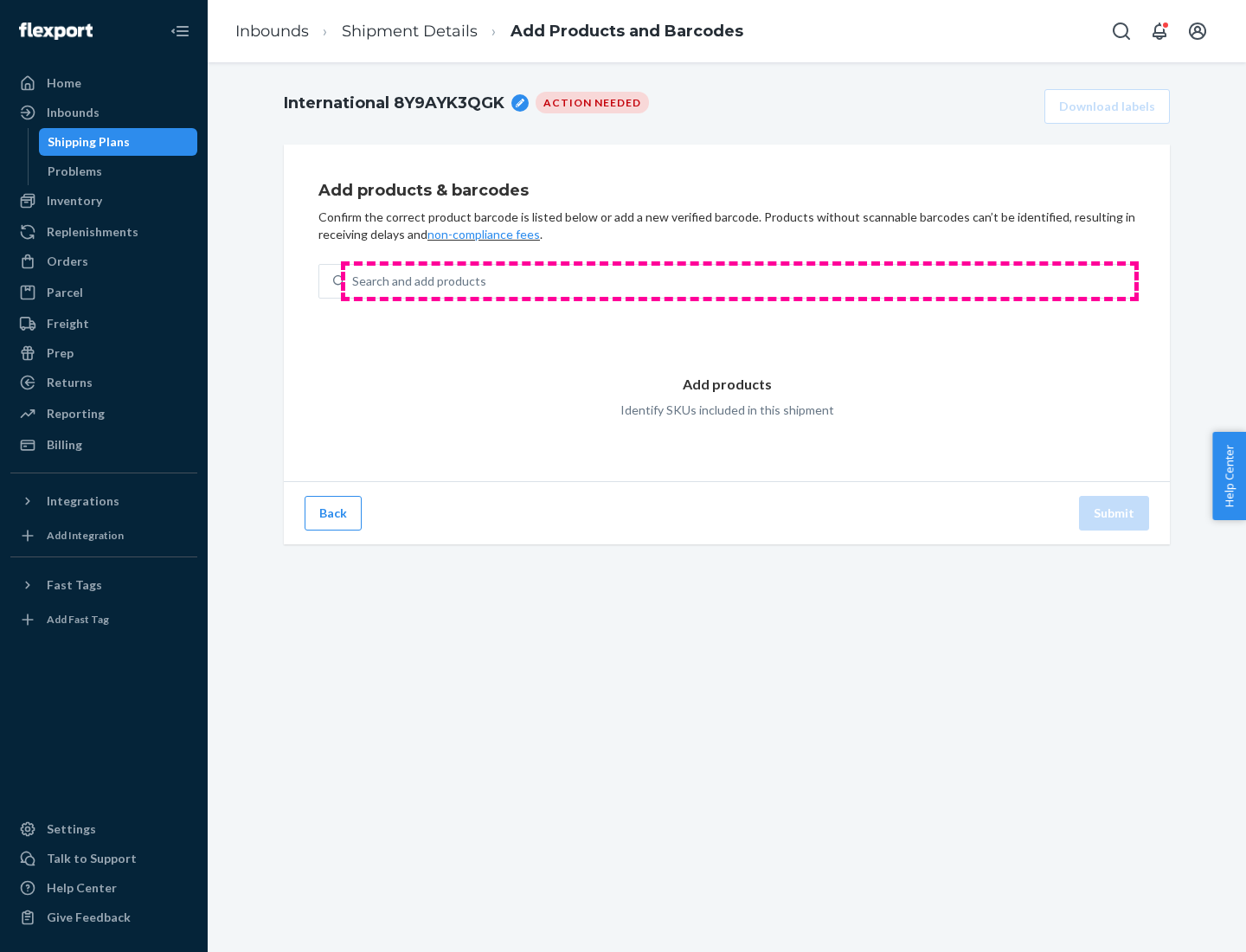
click at [740, 281] on div "Search and add products" at bounding box center [740, 281] width 789 height 31
click at [354, 281] on input "Search and add products" at bounding box center [353, 281] width 2 height 17
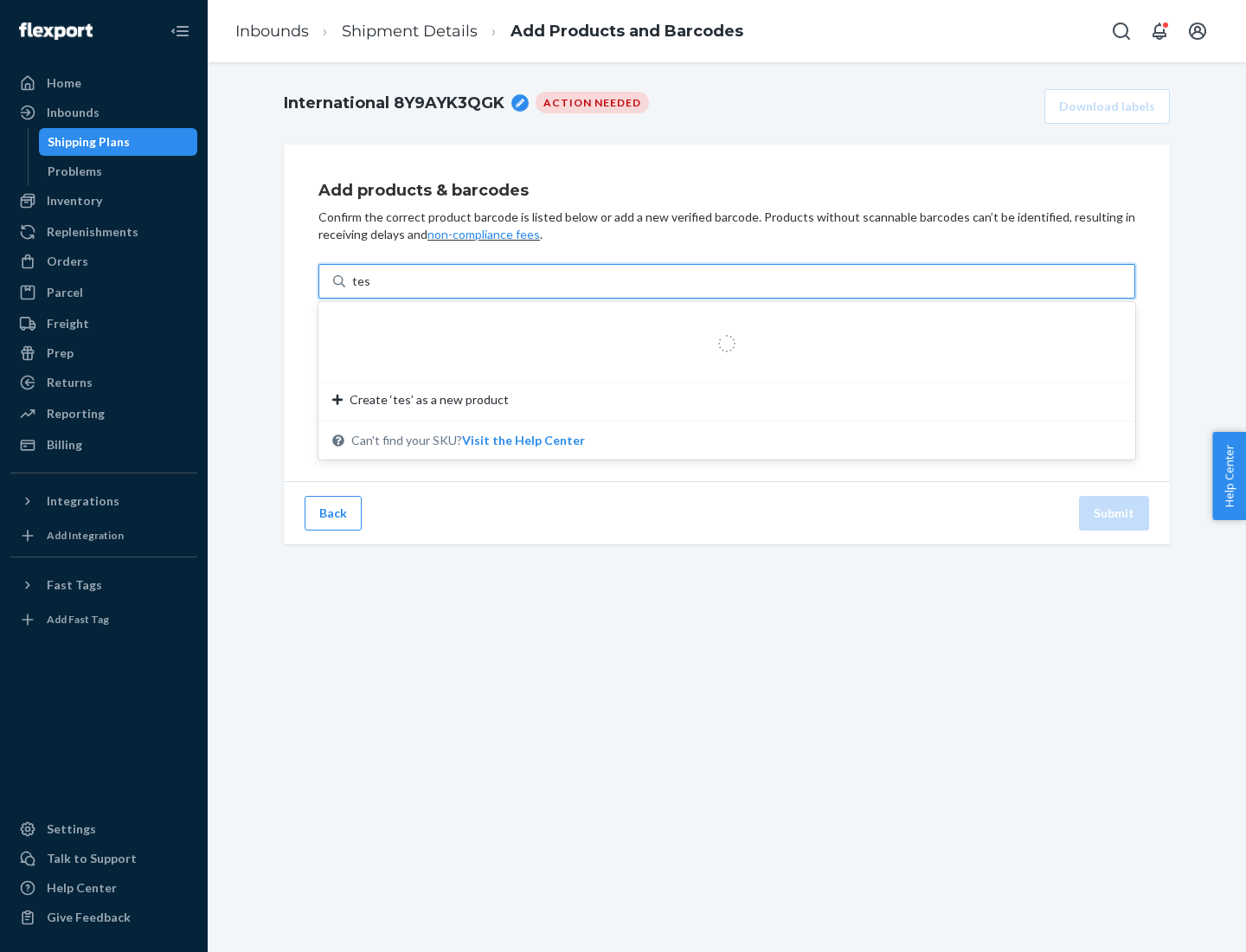
type input "test"
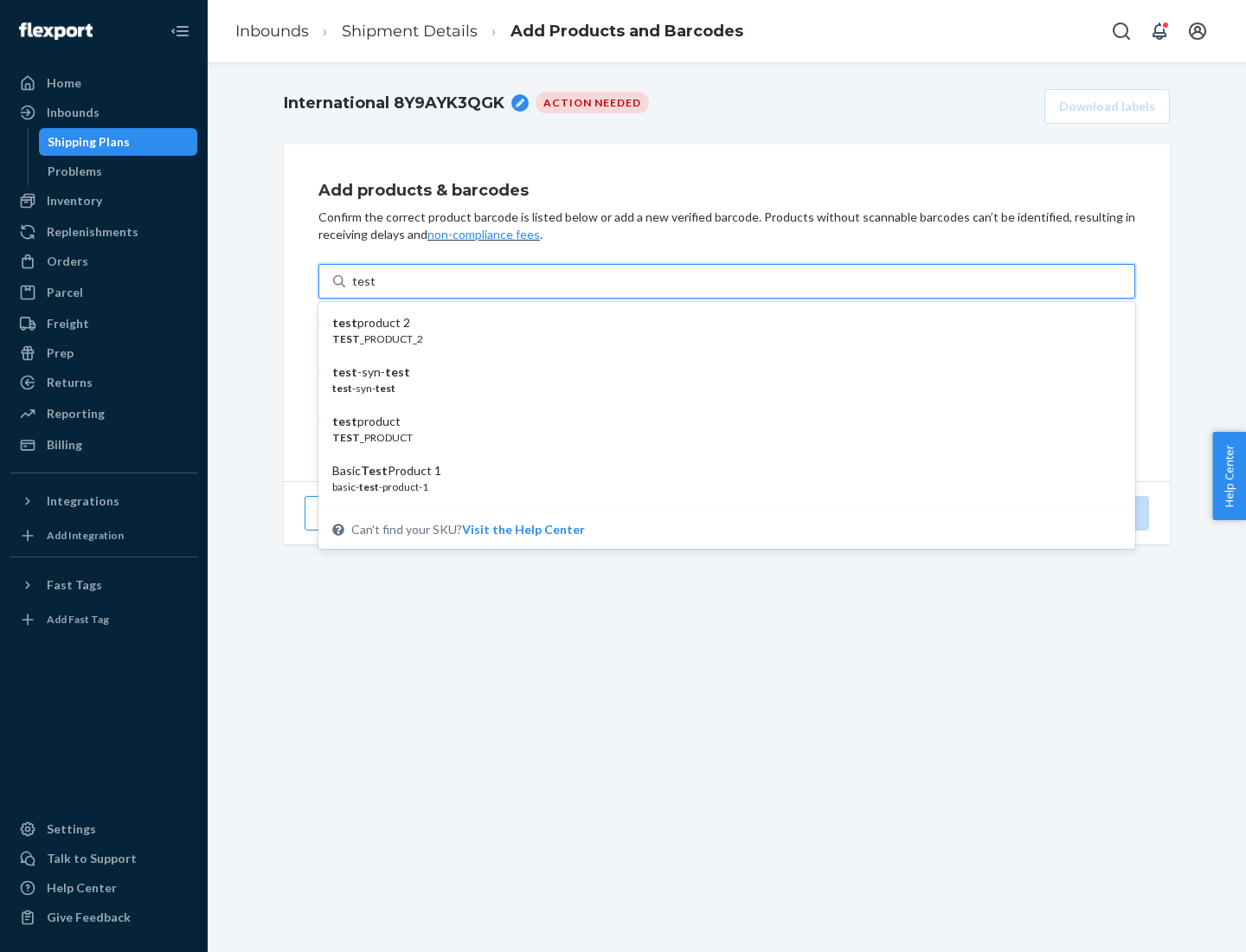
scroll to position [65, 0]
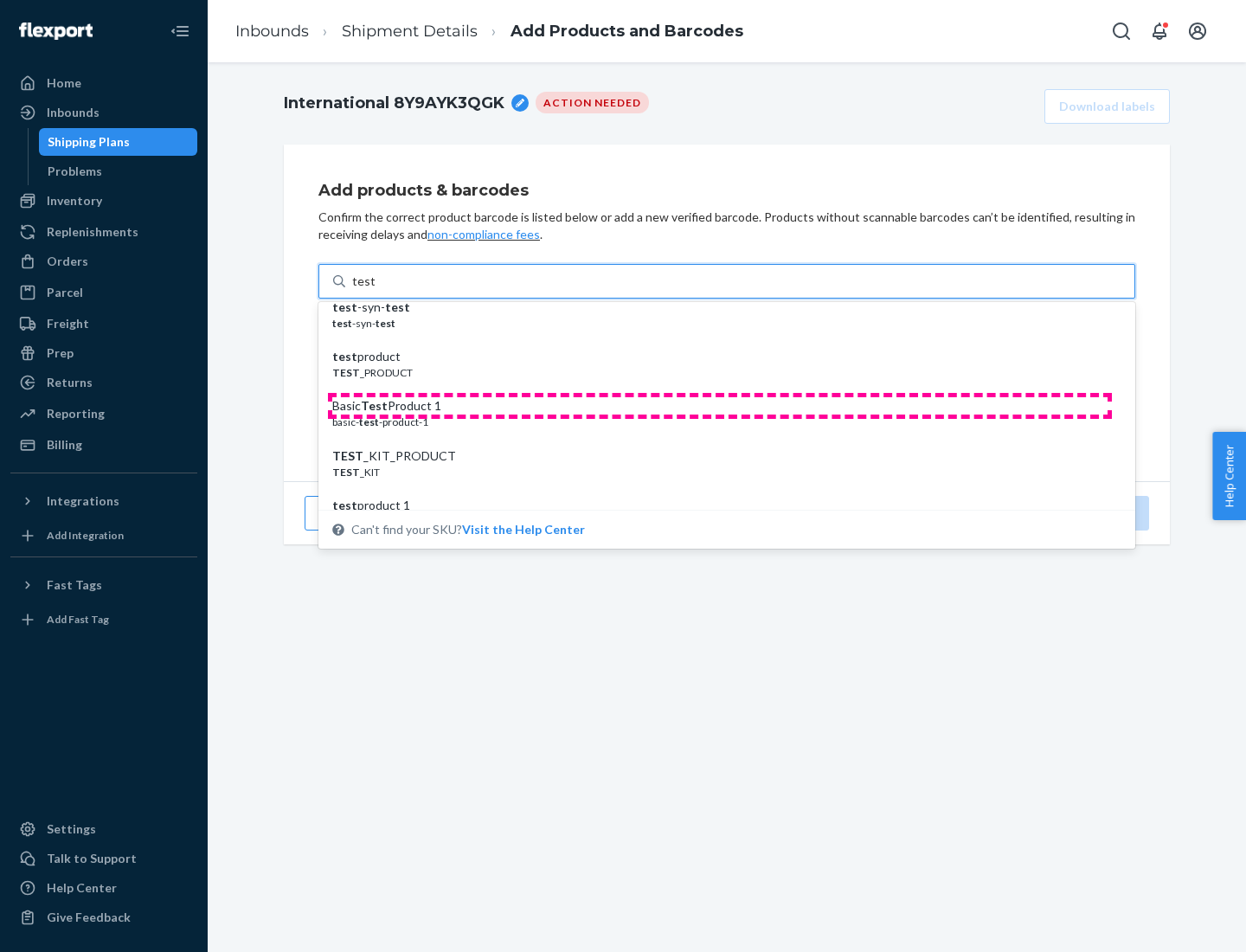
click at [720, 406] on div "Basic Test Product 1" at bounding box center [720, 405] width 775 height 17
click at [375, 290] on input "test" at bounding box center [363, 281] width 22 height 17
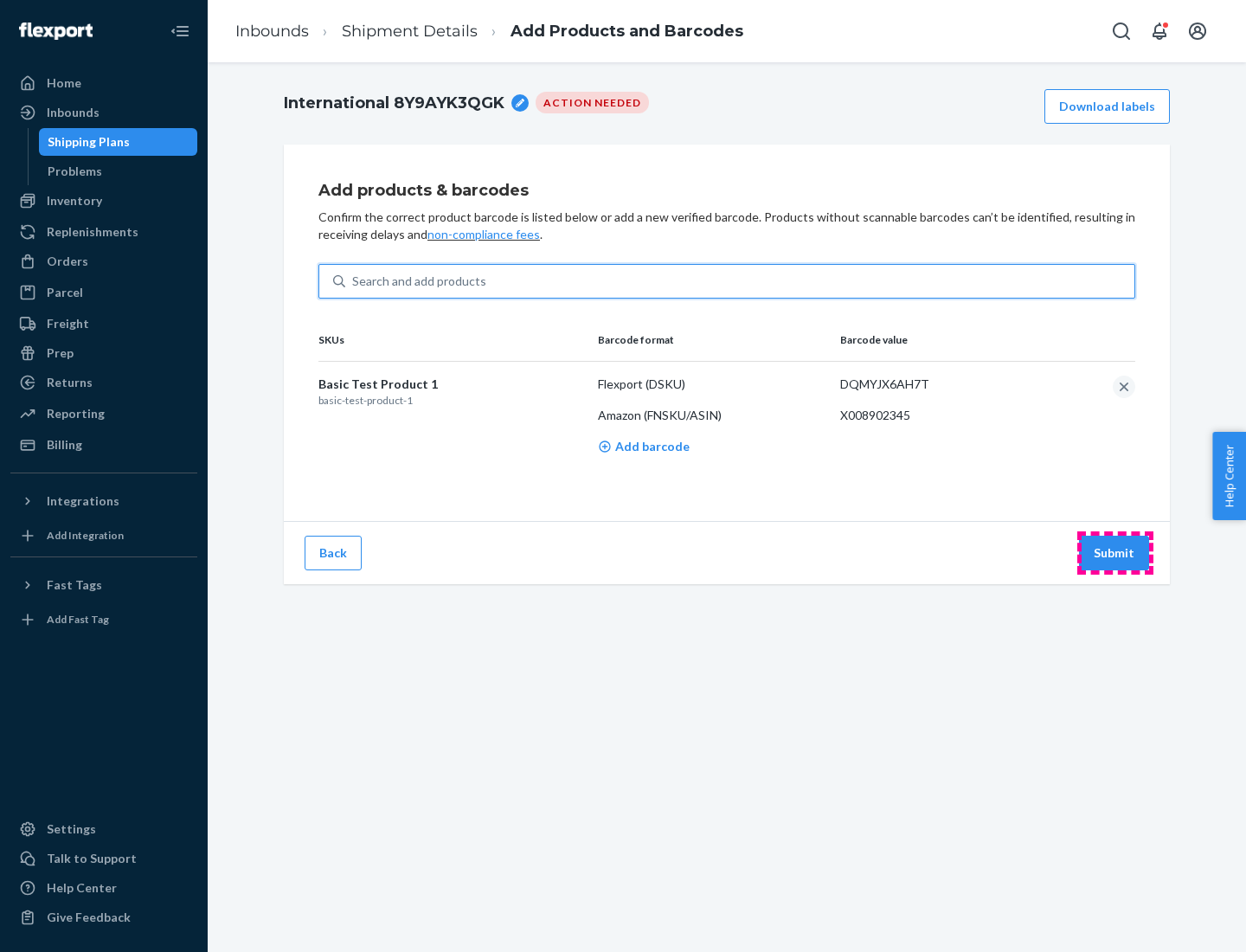
click at [1114, 552] on button "Submit" at bounding box center [1114, 553] width 70 height 35
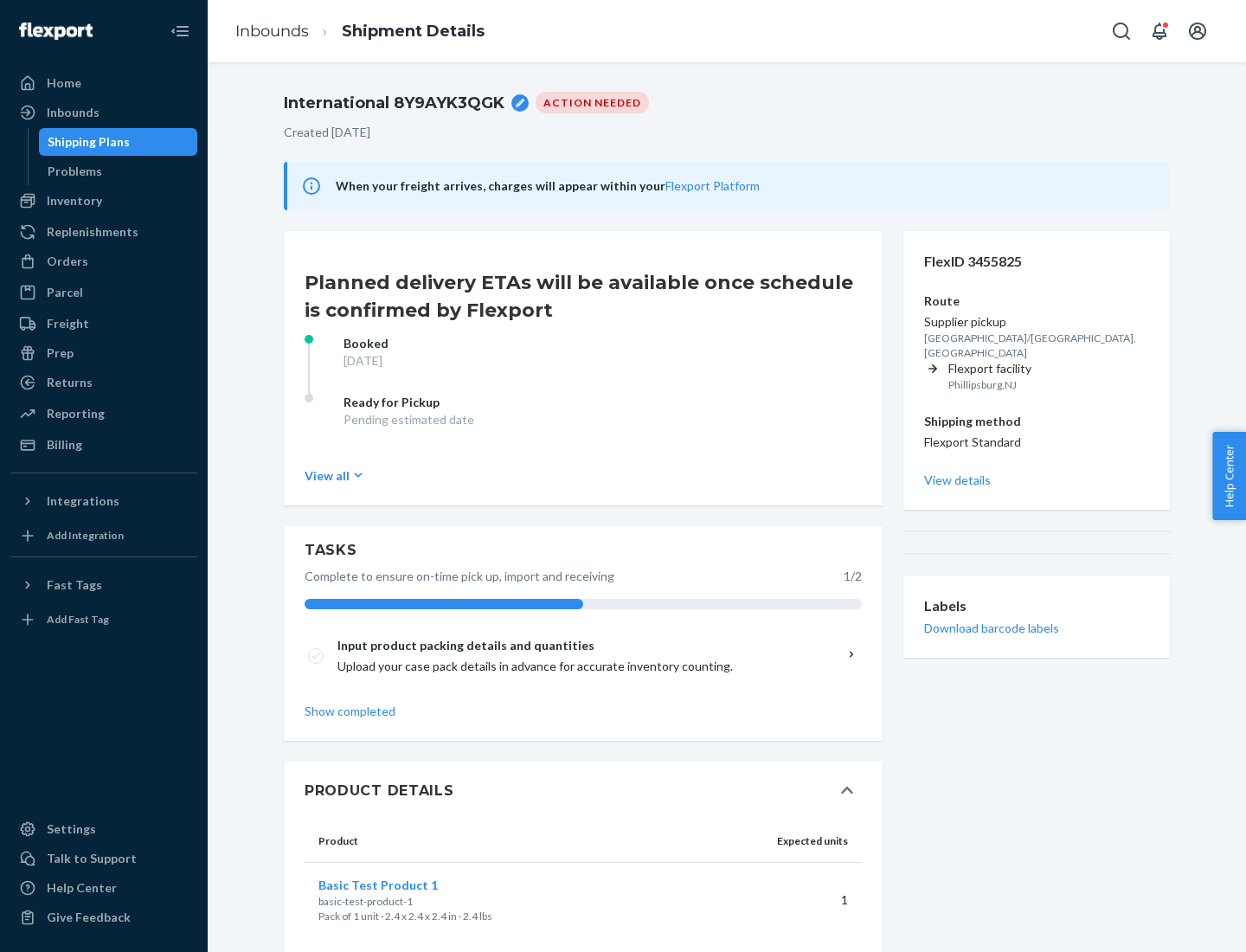
scroll to position [30, 0]
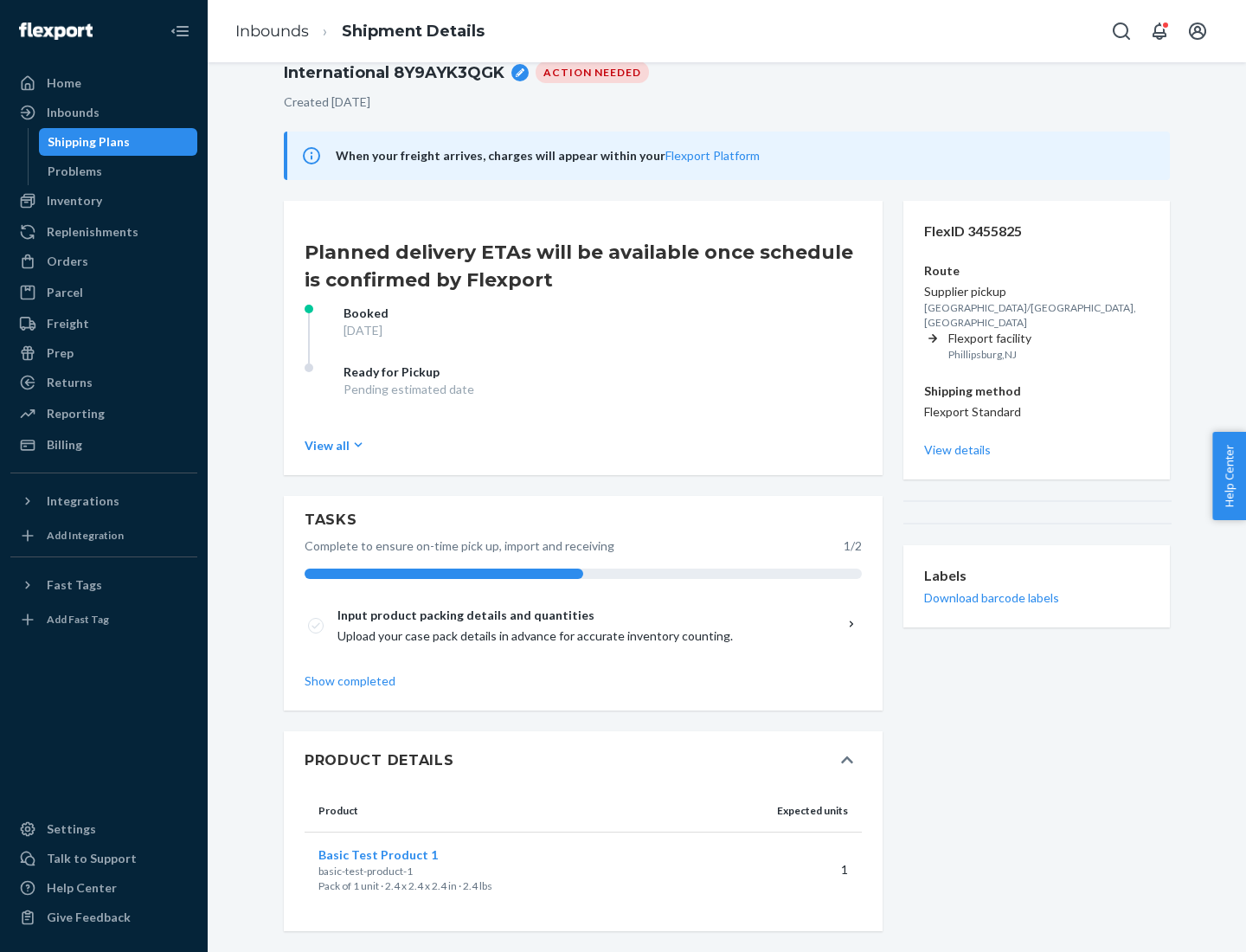
click at [406, 854] on span "Basic Test Product 1" at bounding box center [377, 854] width 119 height 14
